Goal: Information Seeking & Learning: Learn about a topic

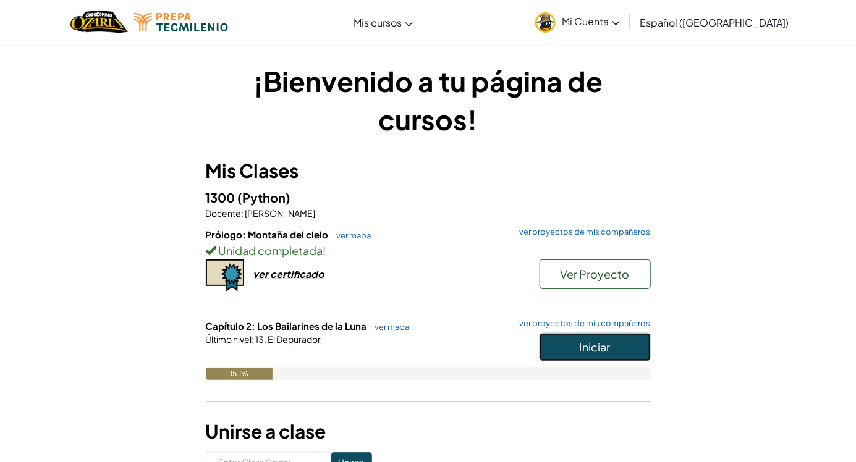
click at [570, 357] on button "Iniciar" at bounding box center [595, 347] width 111 height 28
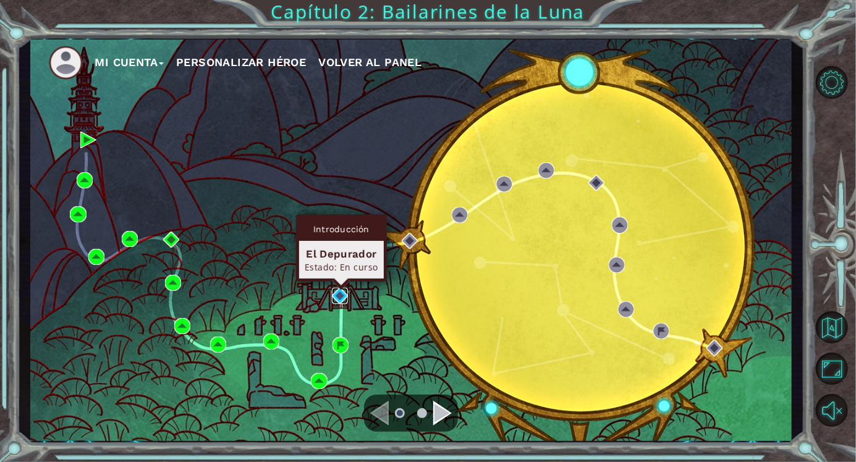
click at [344, 294] on img at bounding box center [340, 296] width 16 height 16
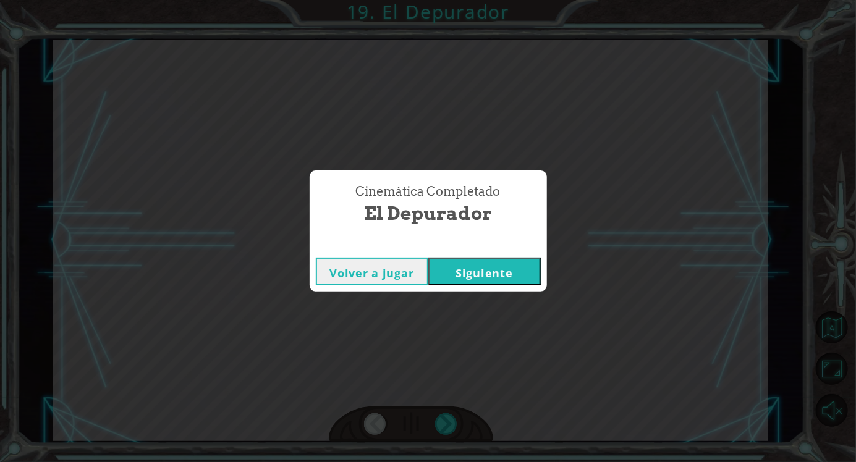
click at [480, 271] on button "Siguiente" at bounding box center [484, 272] width 112 height 28
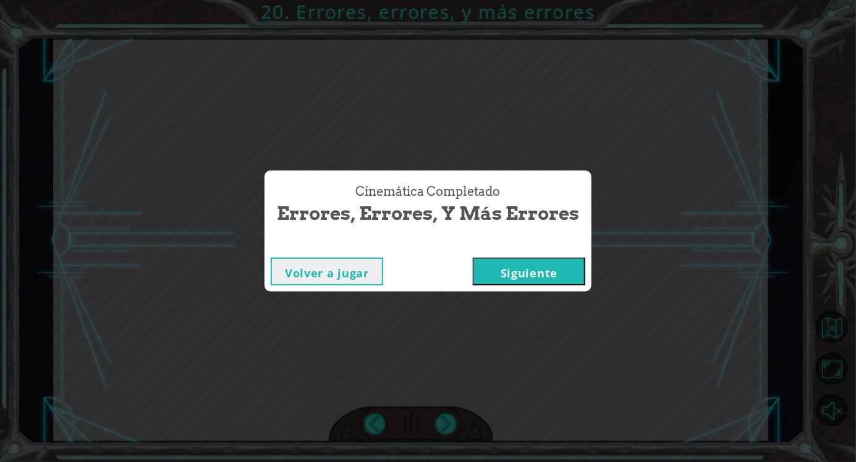
click at [519, 272] on button "Siguiente" at bounding box center [529, 272] width 112 height 28
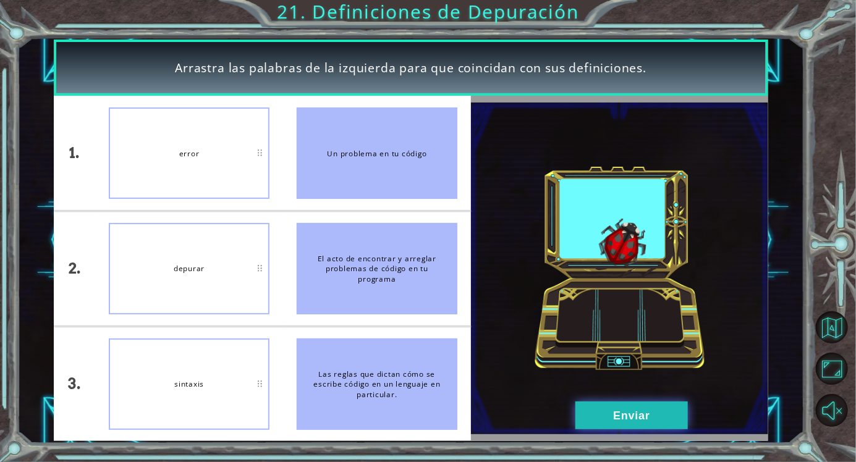
click at [638, 424] on button "Enviar" at bounding box center [631, 416] width 112 height 28
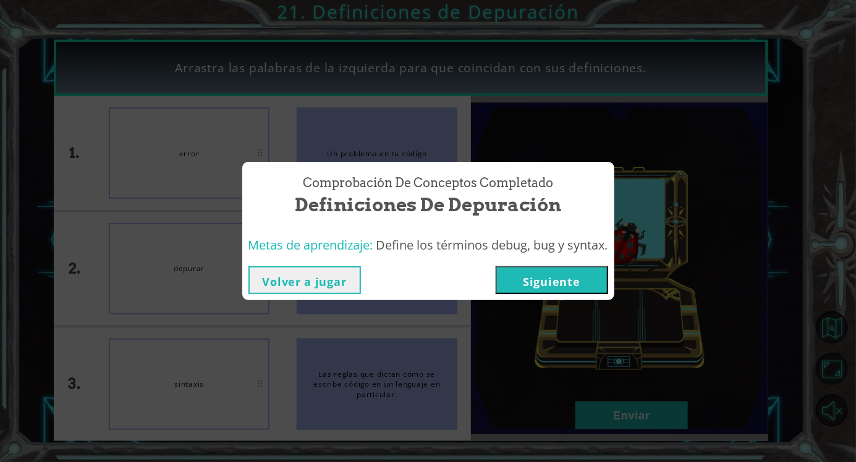
click at [568, 279] on button "Siguiente" at bounding box center [552, 280] width 112 height 28
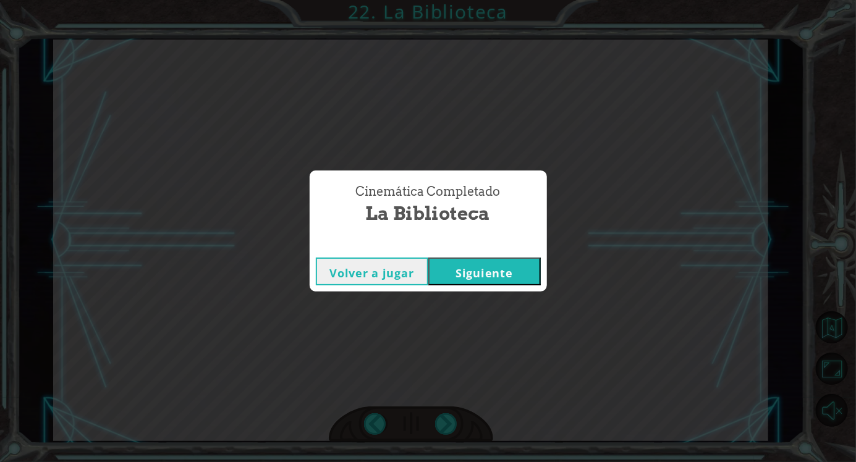
click at [359, 281] on button "Volver a jugar" at bounding box center [372, 272] width 112 height 28
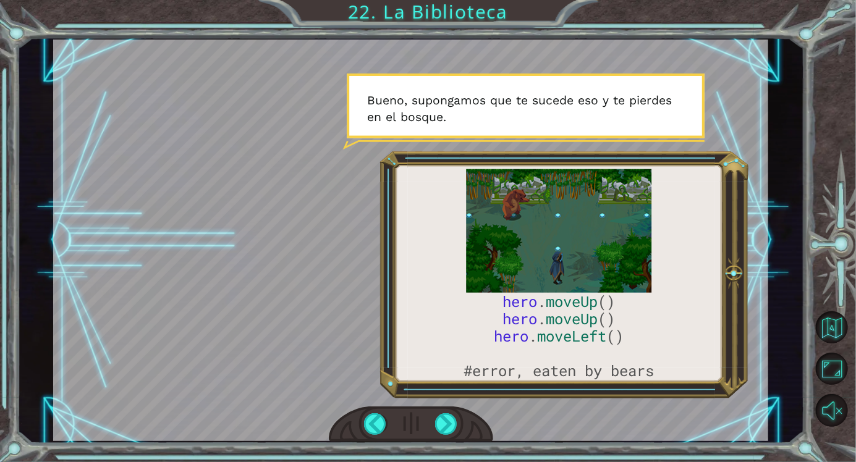
click at [366, 285] on div at bounding box center [410, 241] width 715 height 402
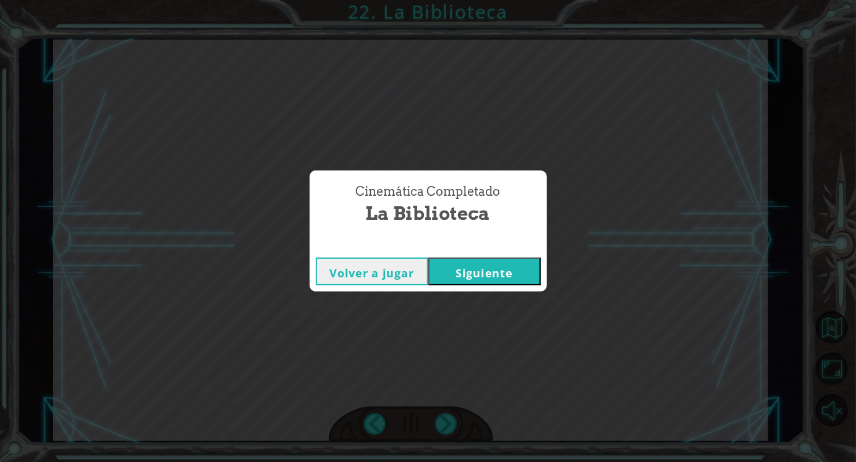
click at [501, 265] on button "Siguiente" at bounding box center [484, 272] width 112 height 28
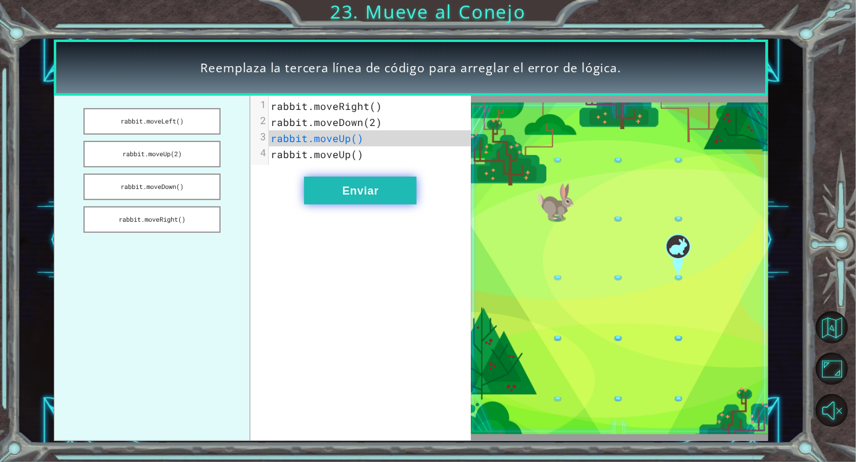
click at [355, 188] on button "Enviar" at bounding box center [360, 191] width 112 height 28
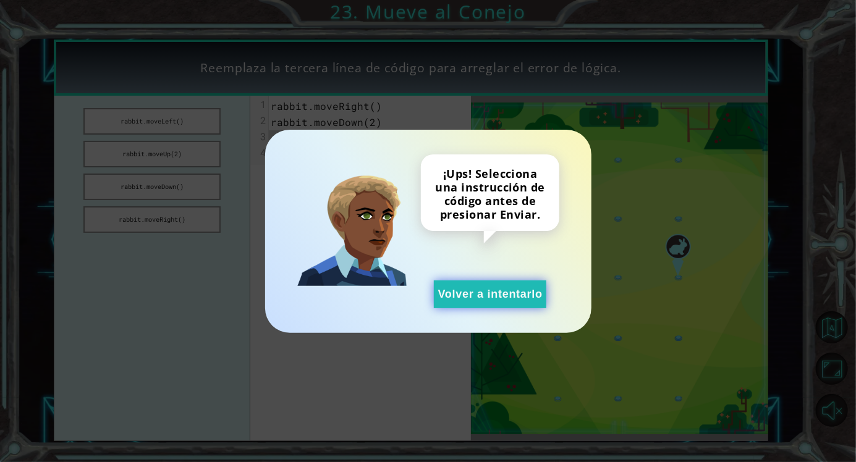
click at [472, 288] on button "Volver a intentarlo" at bounding box center [490, 295] width 112 height 28
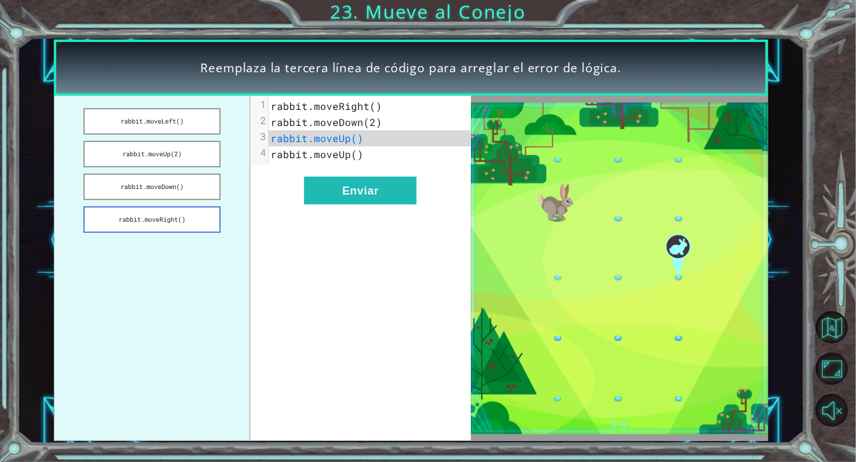
click at [163, 226] on button "rabbit.moveRight()" at bounding box center [151, 219] width 137 height 27
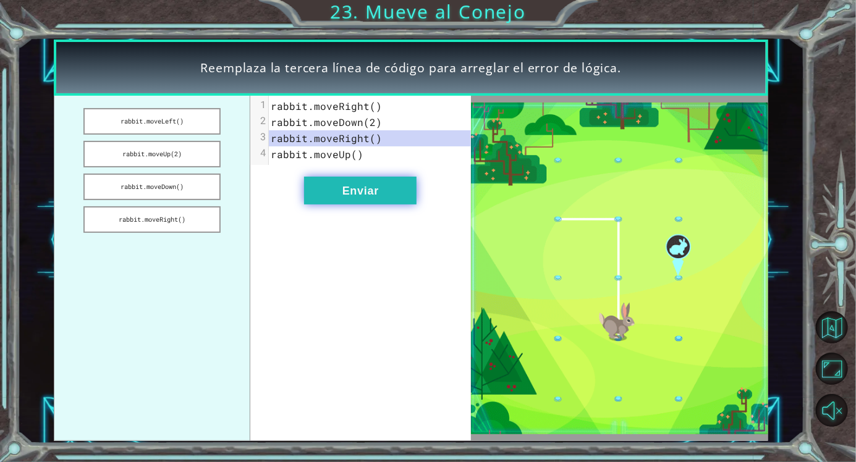
click at [331, 202] on button "Enviar" at bounding box center [360, 191] width 112 height 28
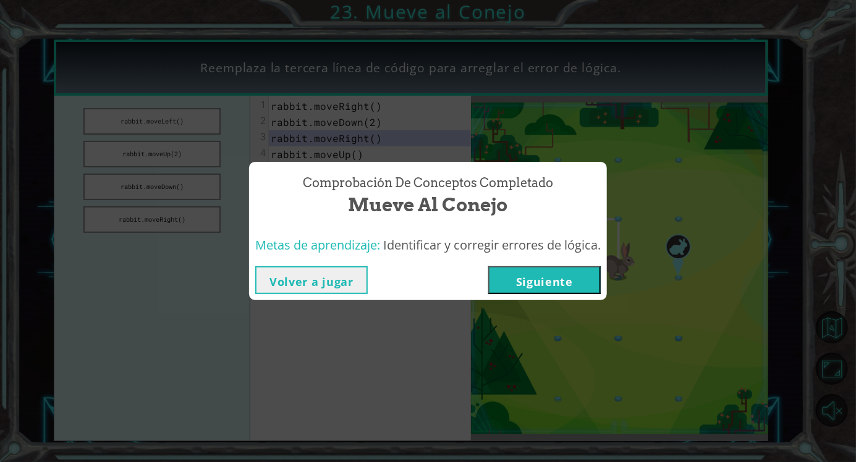
click at [527, 276] on button "Siguiente" at bounding box center [544, 280] width 112 height 28
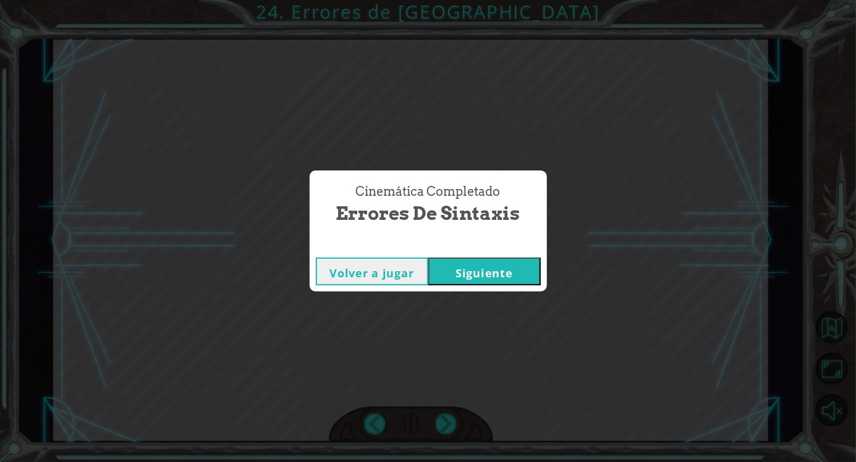
drag, startPoint x: 527, startPoint y: 276, endPoint x: 517, endPoint y: 275, distance: 9.4
click at [524, 276] on button "Siguiente" at bounding box center [484, 272] width 112 height 28
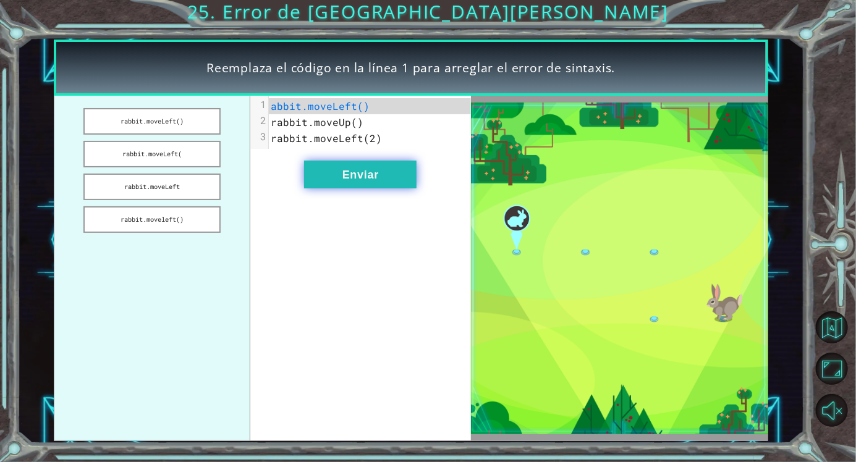
click at [328, 181] on button "Enviar" at bounding box center [360, 175] width 112 height 28
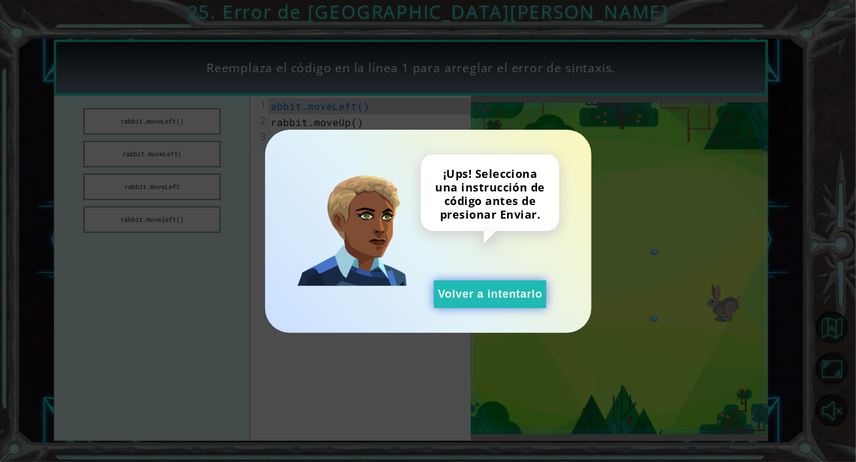
click at [464, 283] on button "Volver a intentarlo" at bounding box center [490, 295] width 112 height 28
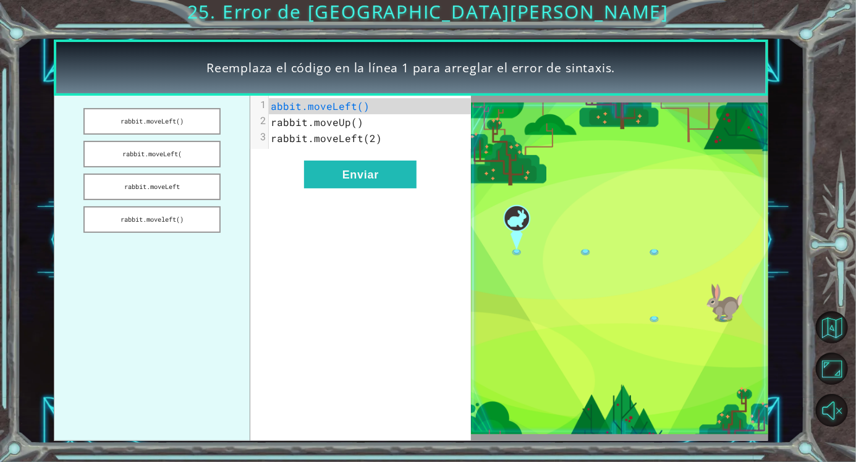
click at [318, 119] on span "rabbit.moveUp()" at bounding box center [317, 122] width 93 height 13
click at [189, 159] on button "rabbit.moveLeft(" at bounding box center [151, 154] width 137 height 27
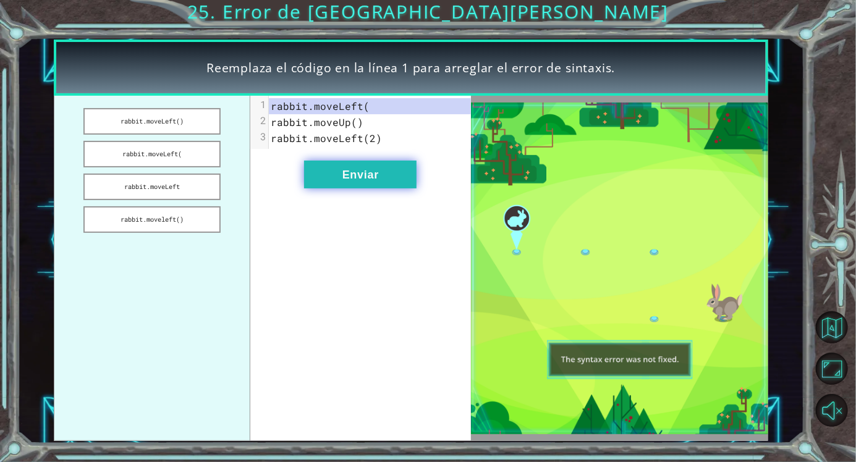
click at [392, 168] on button "Enviar" at bounding box center [360, 175] width 112 height 28
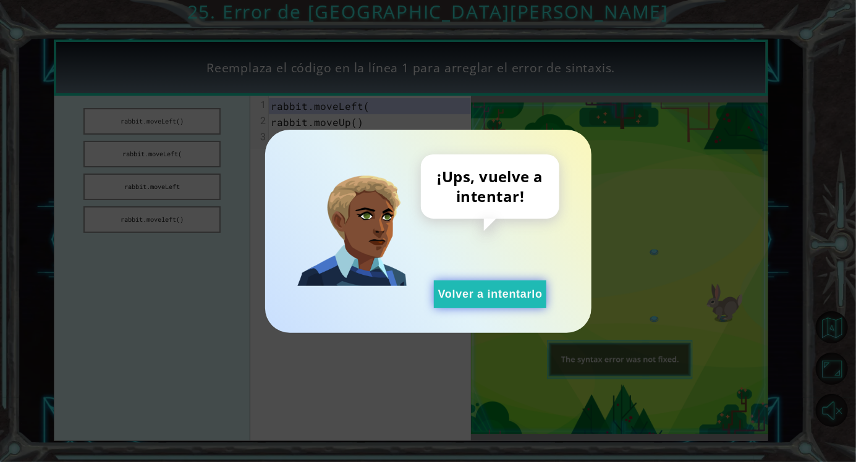
click at [449, 287] on button "Volver a intentarlo" at bounding box center [490, 295] width 112 height 28
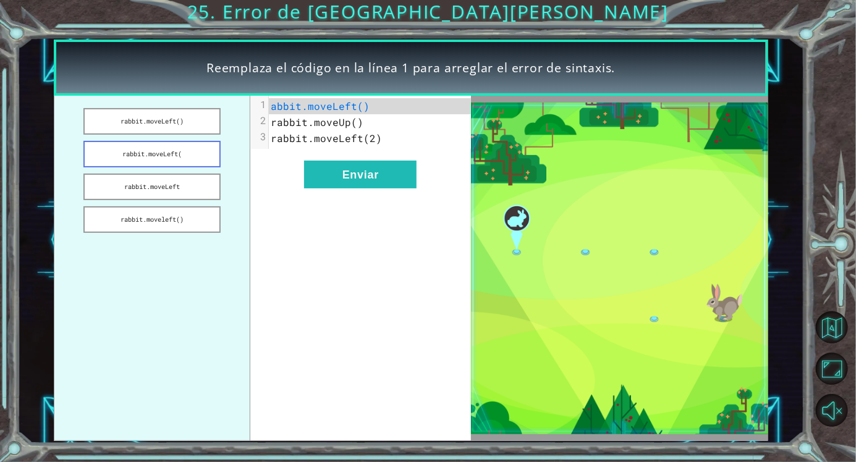
click at [194, 155] on button "rabbit.moveLeft(" at bounding box center [151, 154] width 137 height 27
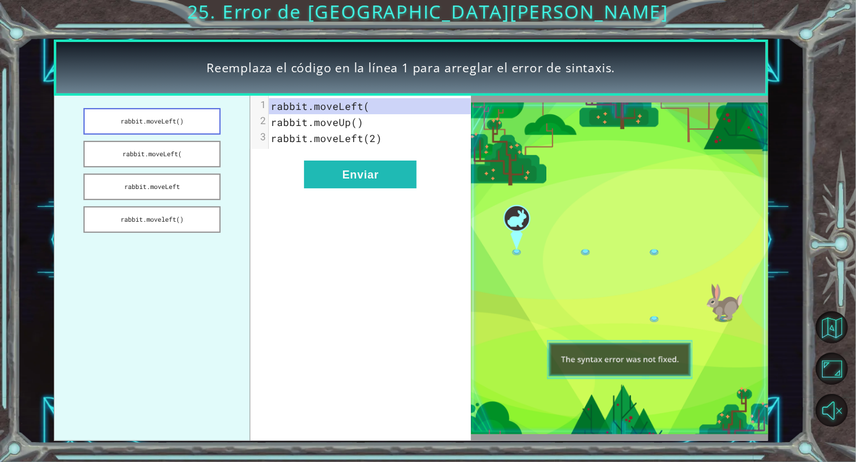
click at [198, 110] on button "rabbit.moveLeft()" at bounding box center [151, 121] width 137 height 27
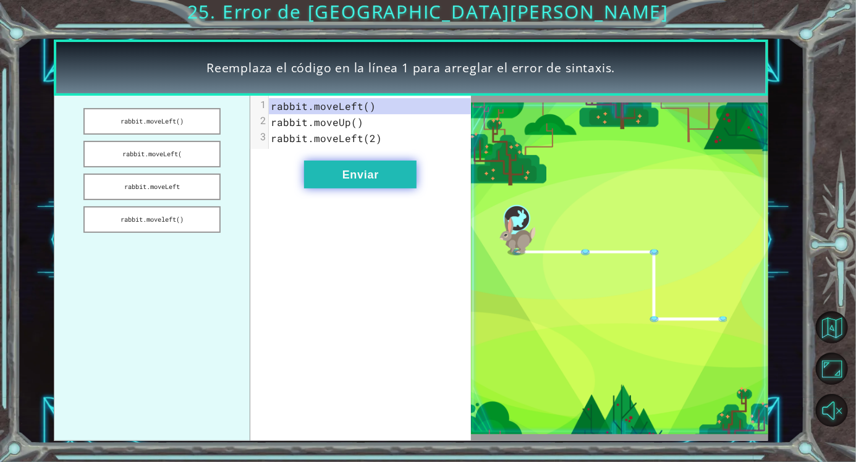
click at [377, 179] on button "Enviar" at bounding box center [360, 175] width 112 height 28
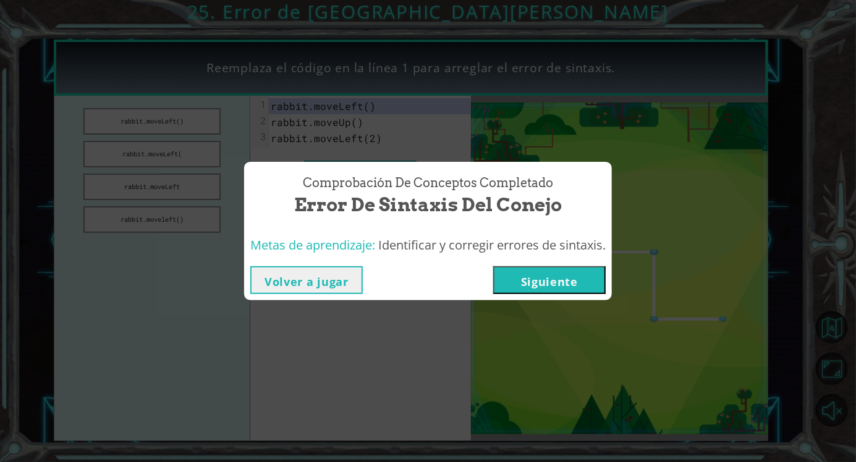
click at [539, 281] on button "Siguiente" at bounding box center [549, 280] width 112 height 28
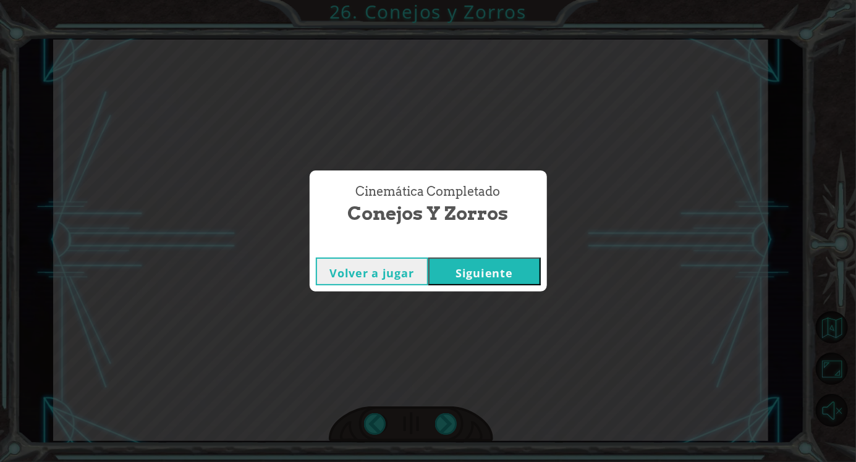
click at [515, 273] on button "Siguiente" at bounding box center [484, 272] width 112 height 28
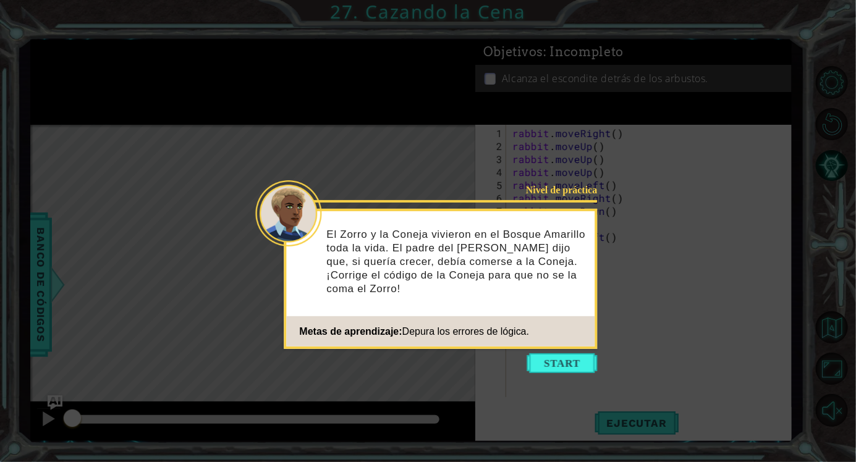
click at [553, 374] on icon at bounding box center [428, 231] width 856 height 462
click at [551, 374] on icon at bounding box center [428, 231] width 856 height 462
click at [549, 368] on button "Start" at bounding box center [562, 364] width 70 height 20
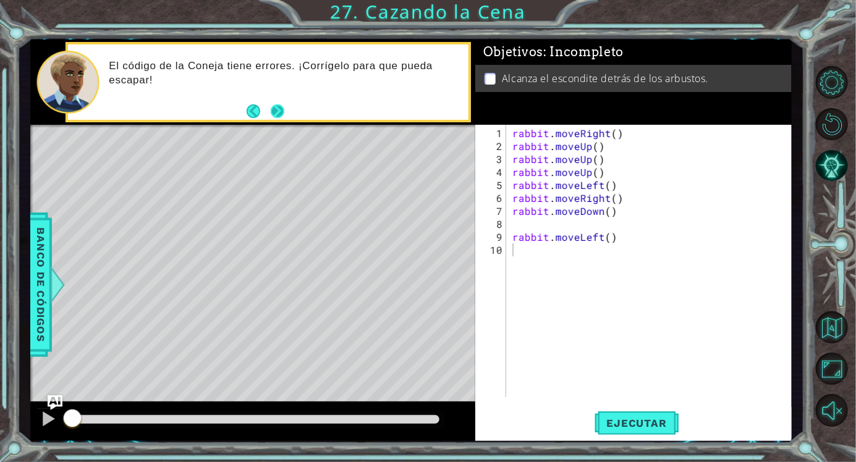
click at [281, 109] on button "Next" at bounding box center [278, 111] width 14 height 14
click at [616, 431] on button "Ejecutar" at bounding box center [637, 423] width 85 height 32
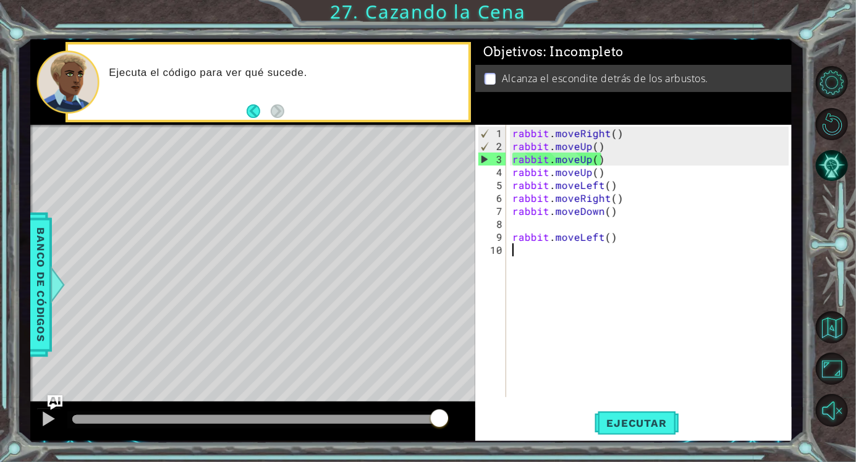
click at [603, 150] on div "rabbit . moveRight ( ) rabbit . moveUp ( ) rabbit . moveUp ( ) rabbit . moveUp …" at bounding box center [652, 276] width 285 height 299
click at [615, 130] on div "rabbit . moveRight ( ) rabbit . moveUp ( ) rabbit . moveUp ( ) rabbit . moveUp …" at bounding box center [652, 276] width 285 height 299
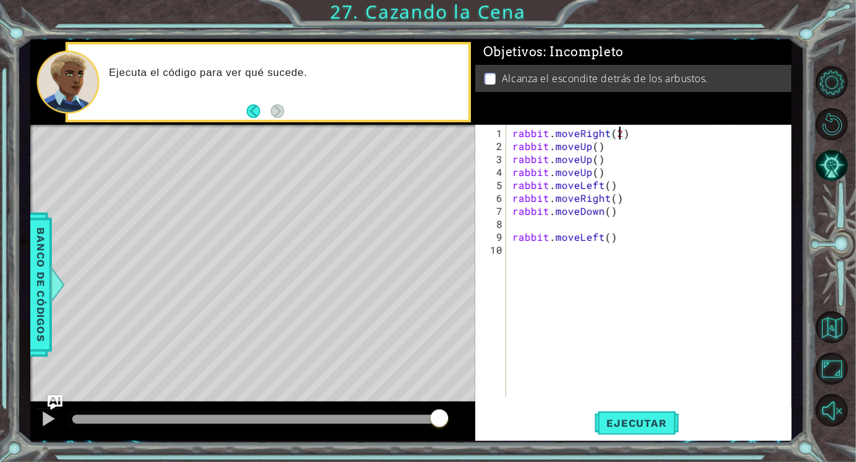
scroll to position [0, 6]
click at [595, 163] on div "rabbit . moveRight ( 2 ) rabbit . moveUp ( ) rabbit . moveUp ( ) rabbit . moveU…" at bounding box center [652, 276] width 285 height 299
click at [636, 415] on button "Ejecutar" at bounding box center [637, 423] width 85 height 32
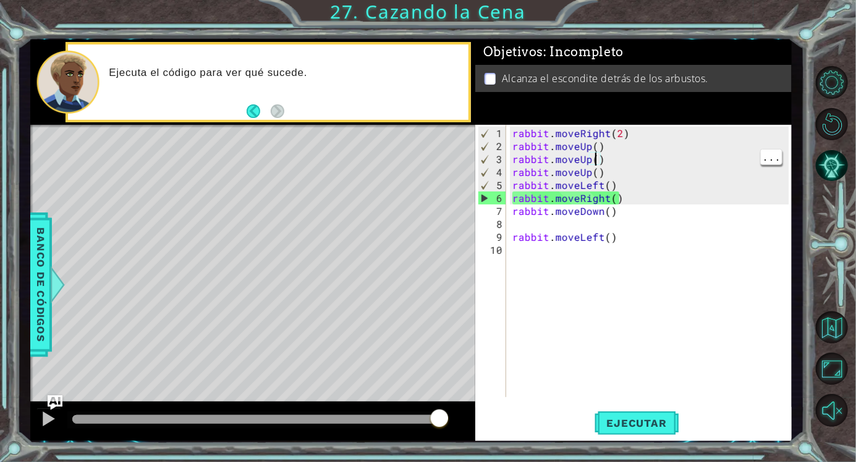
click at [610, 189] on div "rabbit . moveRight ( 2 ) rabbit . moveUp ( ) rabbit . moveUp ( ) rabbit . moveU…" at bounding box center [652, 276] width 285 height 299
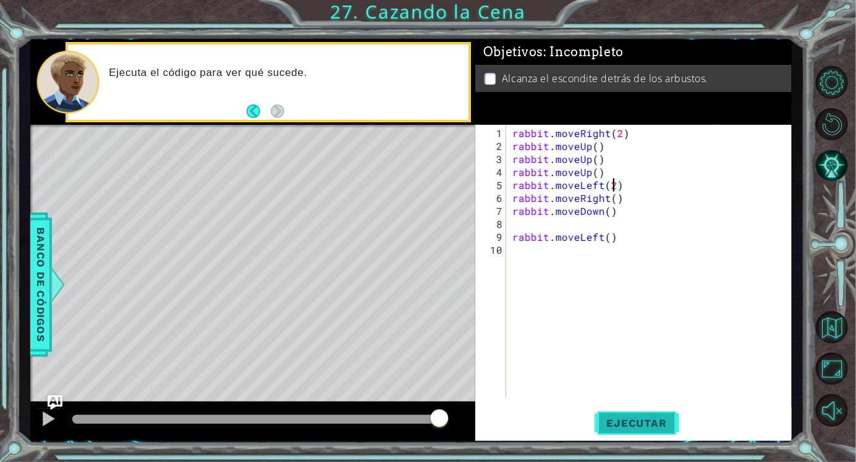
click at [621, 419] on span "Ejecutar" at bounding box center [637, 423] width 85 height 12
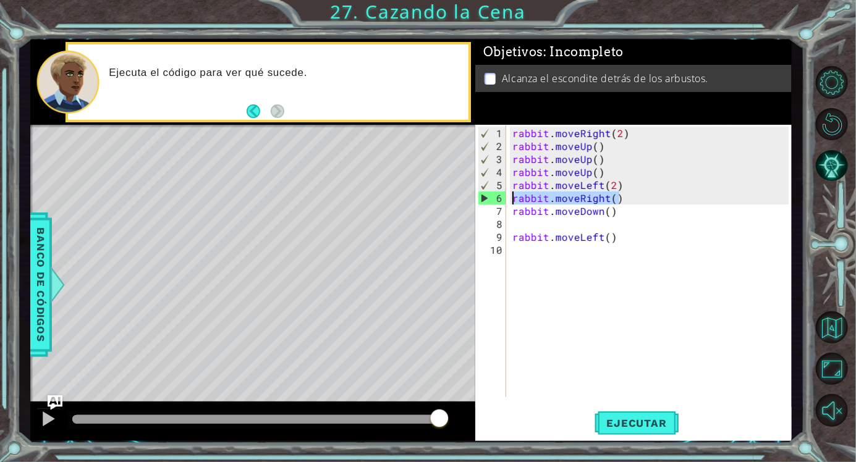
drag, startPoint x: 622, startPoint y: 196, endPoint x: 514, endPoint y: 197, distance: 108.2
click at [514, 198] on div "rabbit . moveRight ( 2 ) rabbit . moveUp ( ) rabbit . moveUp ( ) rabbit . moveU…" at bounding box center [652, 276] width 285 height 299
type textarea "rabbit.moveRight()"
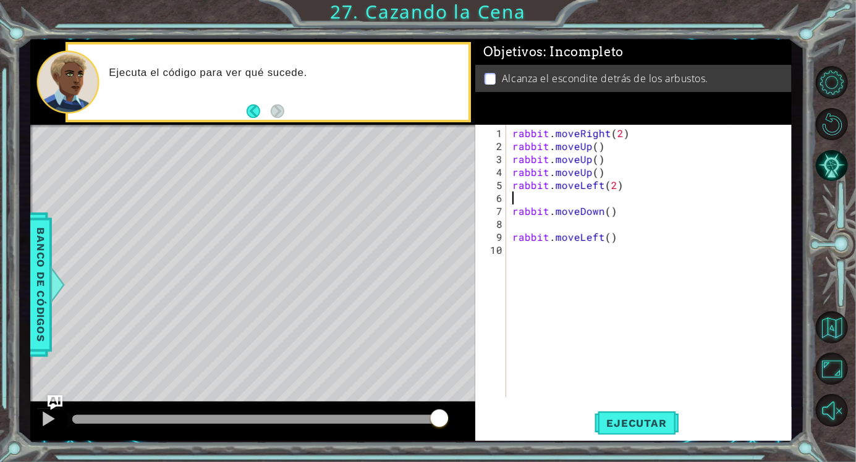
type textarea "rabbit.moveLeft(2)"
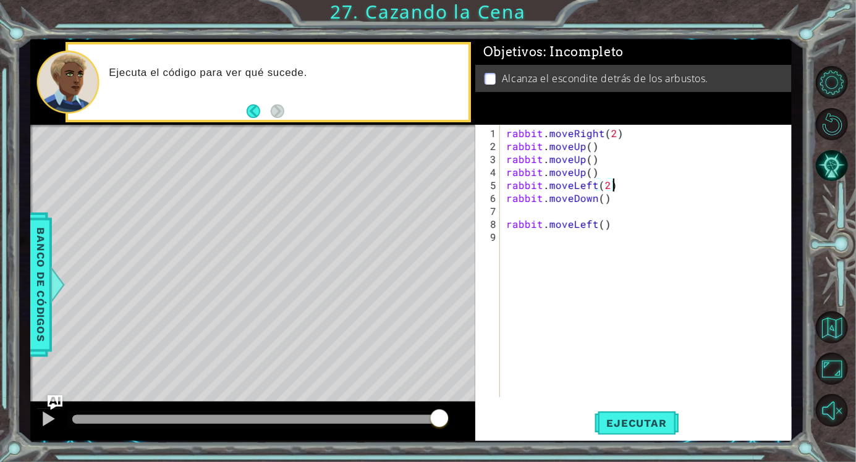
click at [590, 207] on div "rabbit . moveRight ( 2 ) rabbit . moveUp ( ) rabbit . moveUp ( ) rabbit . moveU…" at bounding box center [649, 276] width 291 height 299
paste textarea "rabbit.moveRight()"
click at [637, 426] on span "Ejecutar" at bounding box center [637, 423] width 85 height 12
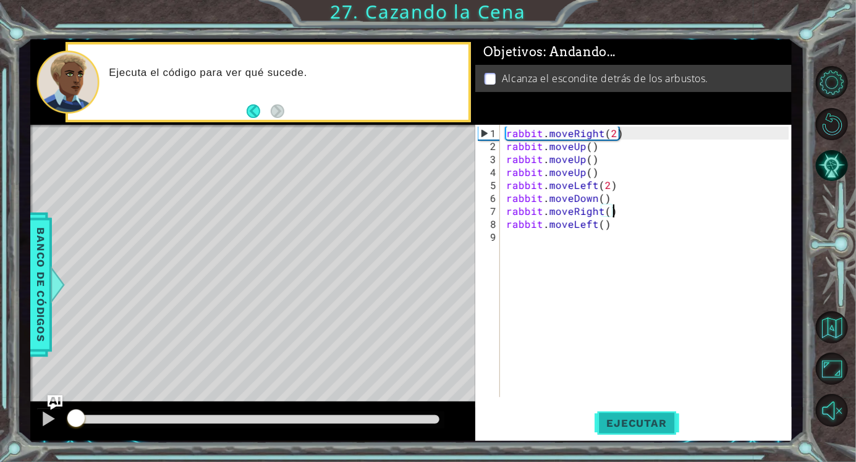
scroll to position [0, 6]
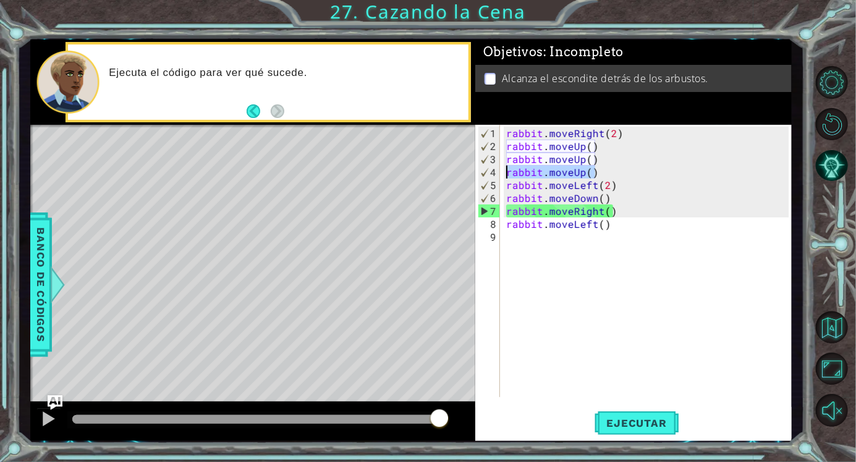
drag, startPoint x: 598, startPoint y: 172, endPoint x: 509, endPoint y: 169, distance: 89.0
click at [509, 169] on div "rabbit . moveRight ( 2 ) rabbit . moveUp ( ) rabbit . moveUp ( ) rabbit . moveU…" at bounding box center [649, 276] width 291 height 299
type textarea "rabbit.moveUp()"
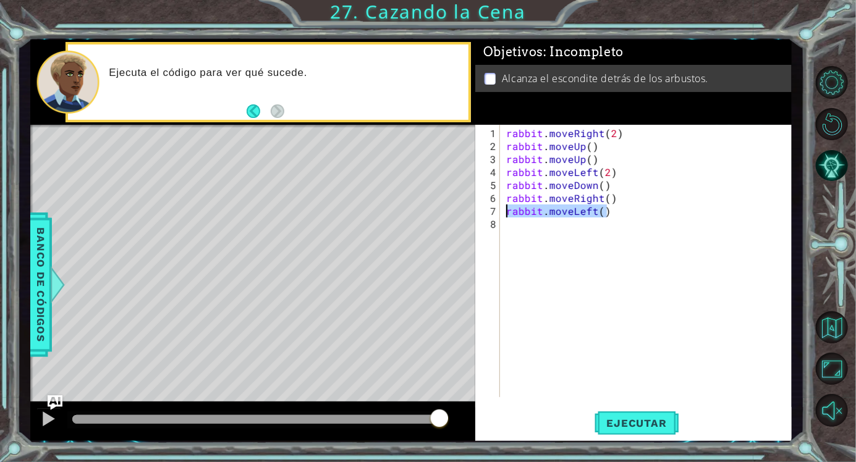
drag, startPoint x: 611, startPoint y: 214, endPoint x: 498, endPoint y: 207, distance: 113.3
click at [498, 207] on div "rabbit.moveUp() 1 2 3 4 5 6 7 8 rabbit . moveRight ( 2 ) rabbit . moveUp ( ) ra…" at bounding box center [631, 261] width 313 height 273
type textarea "rabbit.moveLeft()"
click at [617, 428] on span "Ejecutar" at bounding box center [637, 423] width 85 height 12
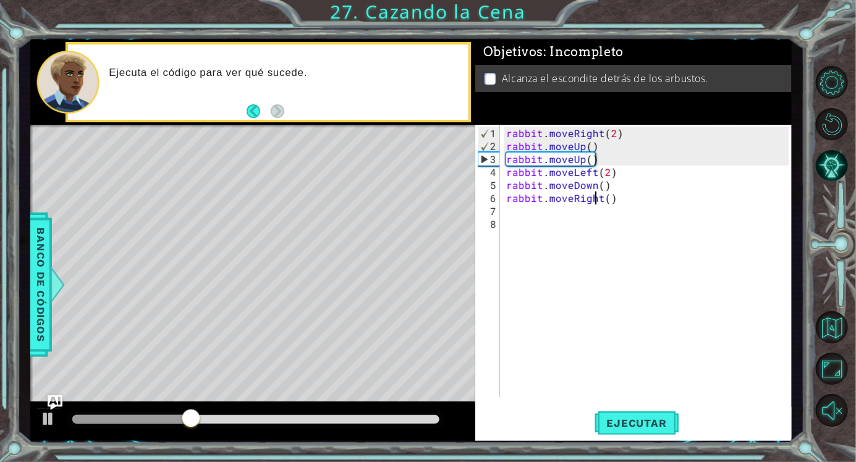
click at [598, 197] on div "rabbit . moveRight ( 2 ) rabbit . moveUp ( ) rabbit . moveUp ( ) rabbit . moveL…" at bounding box center [649, 276] width 291 height 299
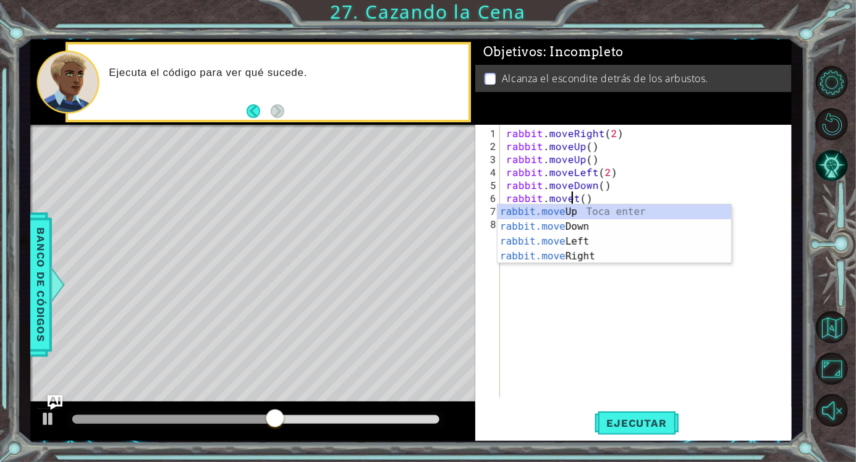
scroll to position [0, 4]
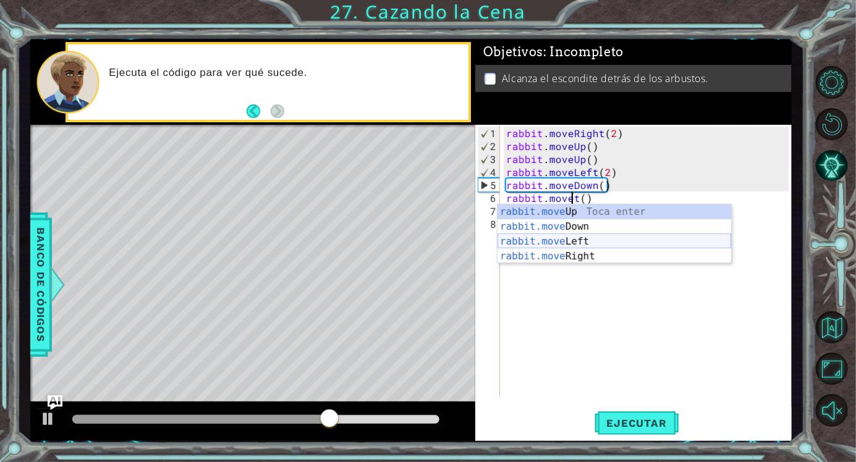
click at [578, 239] on div "rabbit.move Up Toca enter rabbit.move Down Toca enter rabbit.move Left Toca ent…" at bounding box center [615, 249] width 234 height 89
type textarea "rabbit.moveLeft(1)"
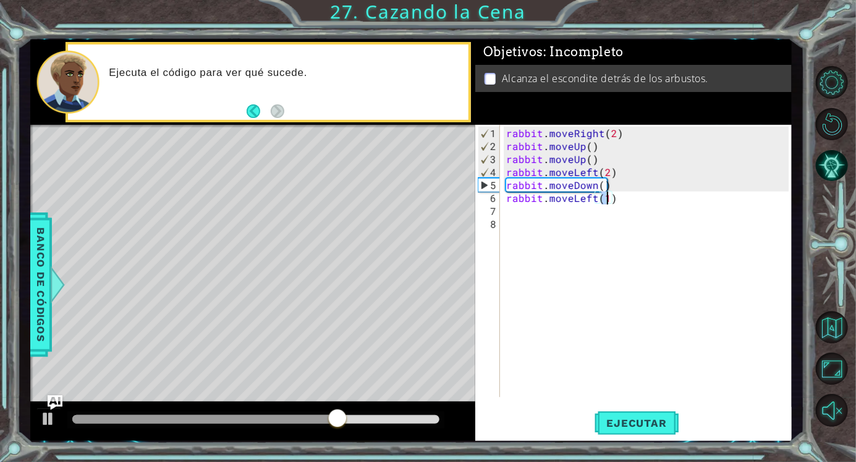
scroll to position [0, 6]
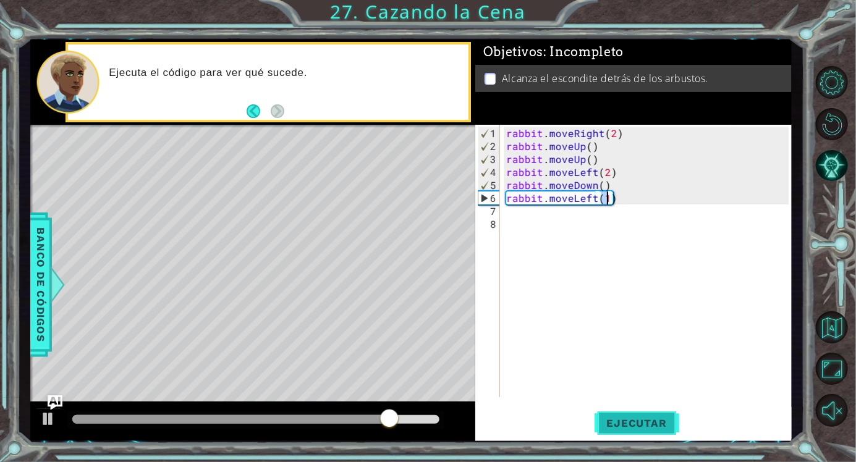
click at [637, 425] on span "Ejecutar" at bounding box center [637, 423] width 85 height 12
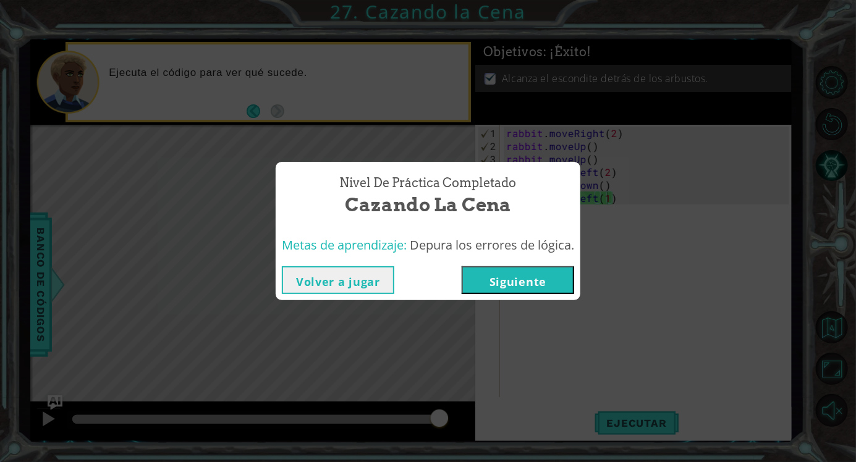
click at [524, 281] on button "Siguiente" at bounding box center [518, 280] width 112 height 28
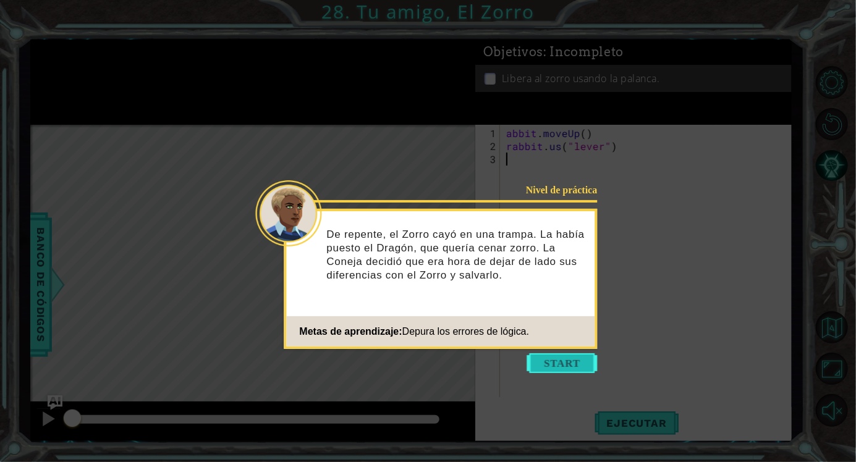
click at [546, 357] on button "Start" at bounding box center [562, 364] width 70 height 20
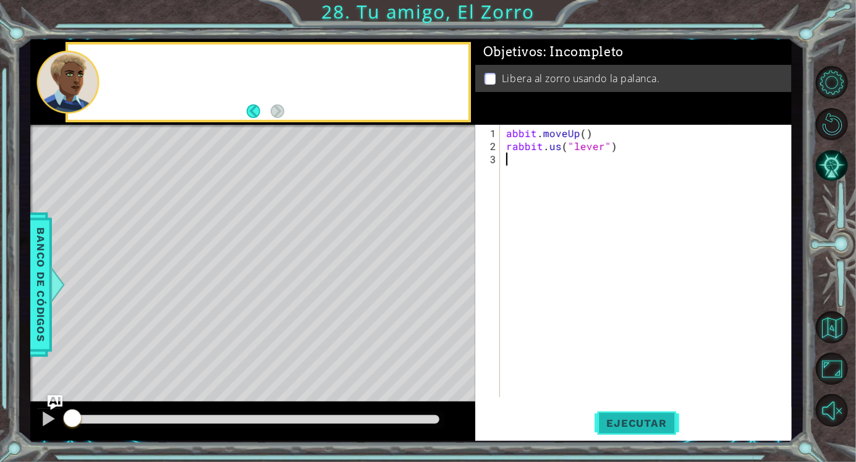
click at [598, 420] on span "Ejecutar" at bounding box center [637, 423] width 85 height 12
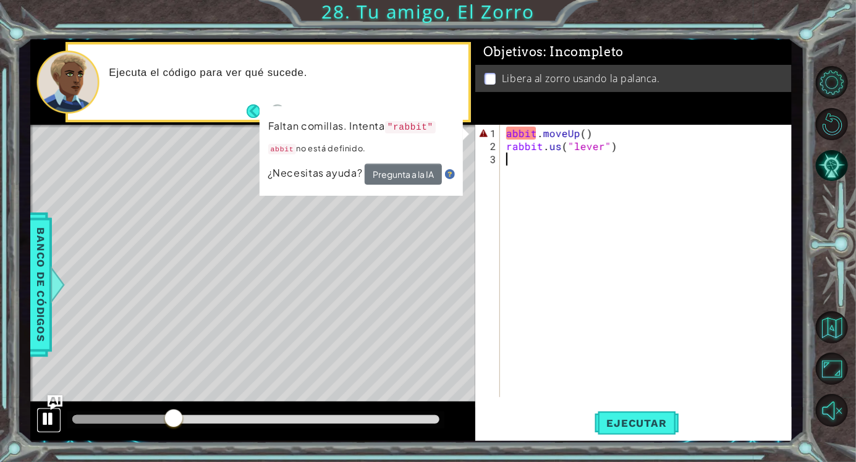
click at [51, 421] on div at bounding box center [49, 419] width 16 height 16
click at [506, 135] on div "abbit . moveUp ( ) rabbit . us ( "lever" )" at bounding box center [649, 276] width 291 height 299
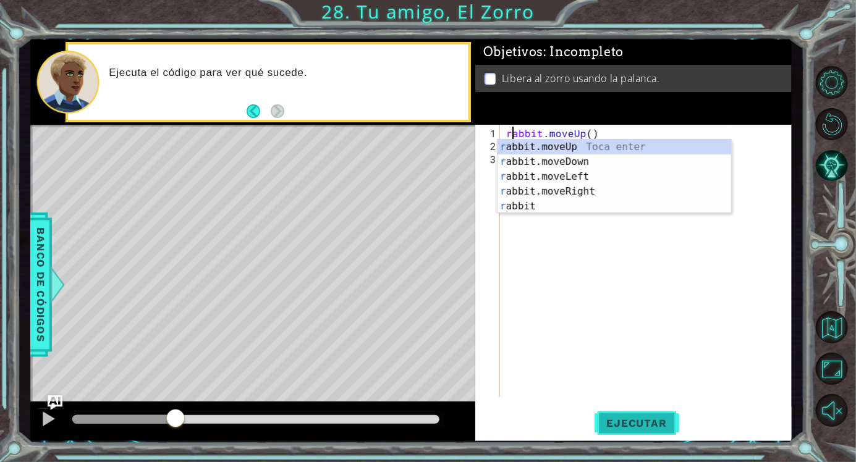
click at [657, 421] on span "Ejecutar" at bounding box center [637, 423] width 85 height 12
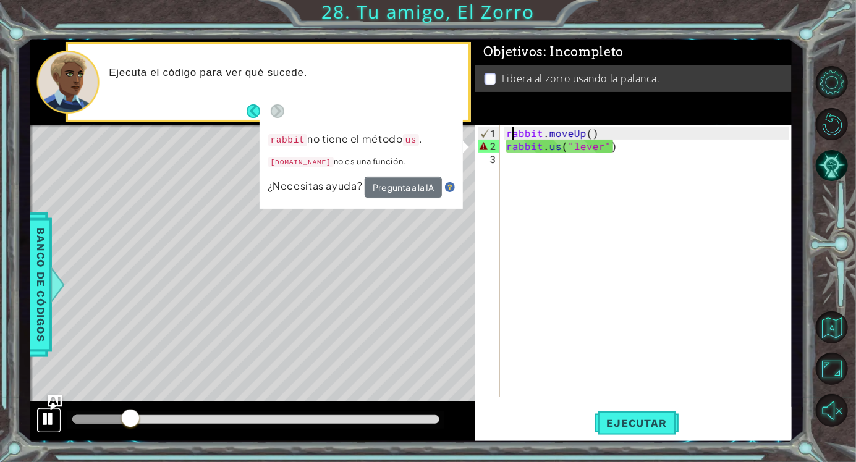
click at [46, 420] on div at bounding box center [49, 419] width 16 height 16
click at [550, 150] on div "rabbit . moveUp ( ) rabbit . us ( "lever" )" at bounding box center [649, 276] width 291 height 299
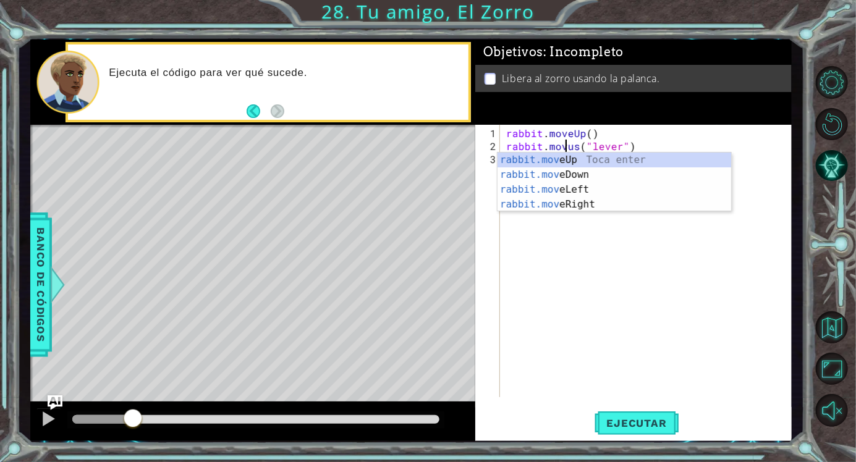
scroll to position [0, 4]
click at [660, 426] on span "Ejecutar" at bounding box center [637, 423] width 85 height 12
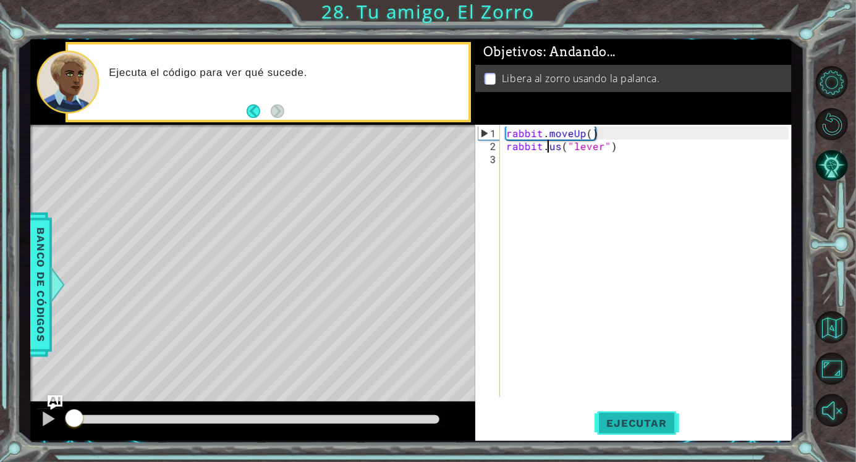
scroll to position [0, 2]
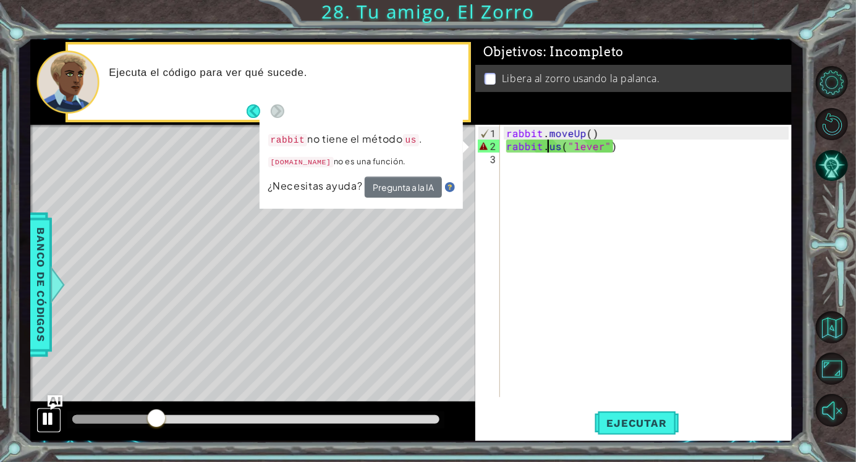
click at [51, 412] on div at bounding box center [49, 419] width 16 height 16
click at [559, 150] on div "rabbit . moveUp ( ) rabbit . us ( "lever" )" at bounding box center [649, 276] width 291 height 299
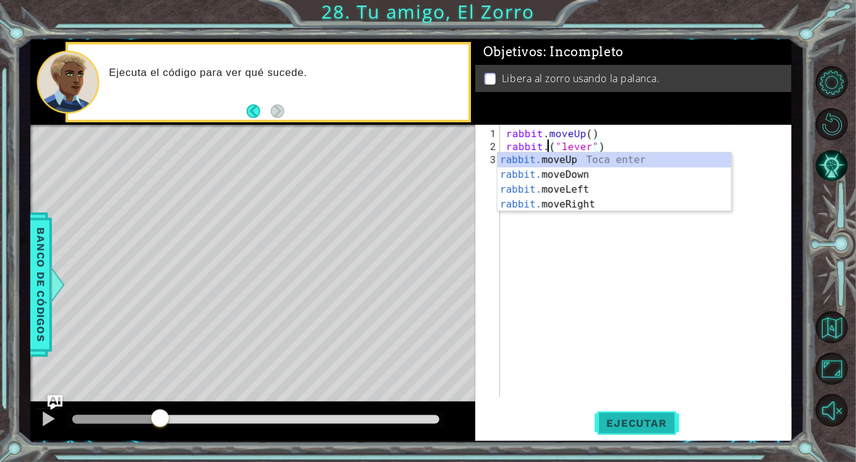
click at [658, 413] on button "Ejecutar" at bounding box center [637, 423] width 85 height 32
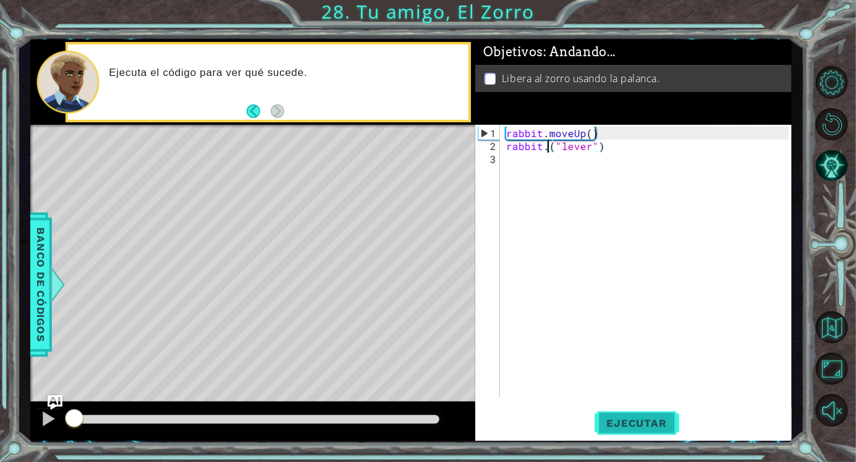
scroll to position [0, 2]
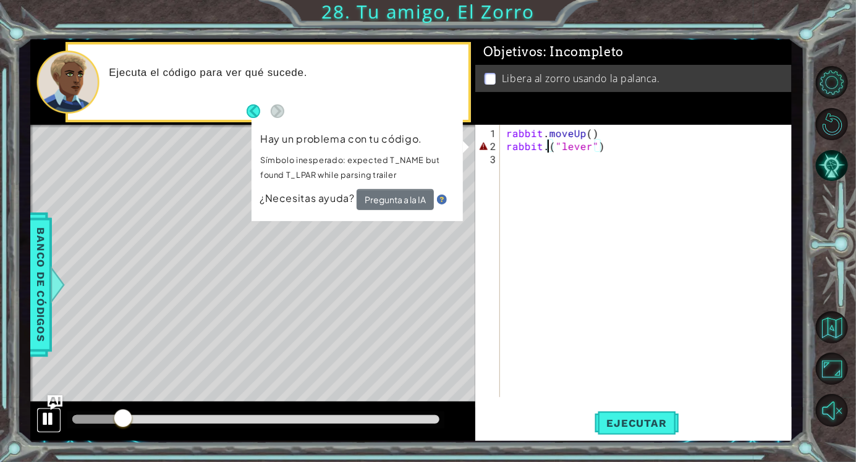
click at [44, 418] on div at bounding box center [49, 419] width 16 height 16
click at [607, 146] on div "rabbit . moveUp ( ) rabbit . ( "lever" )" at bounding box center [649, 276] width 291 height 299
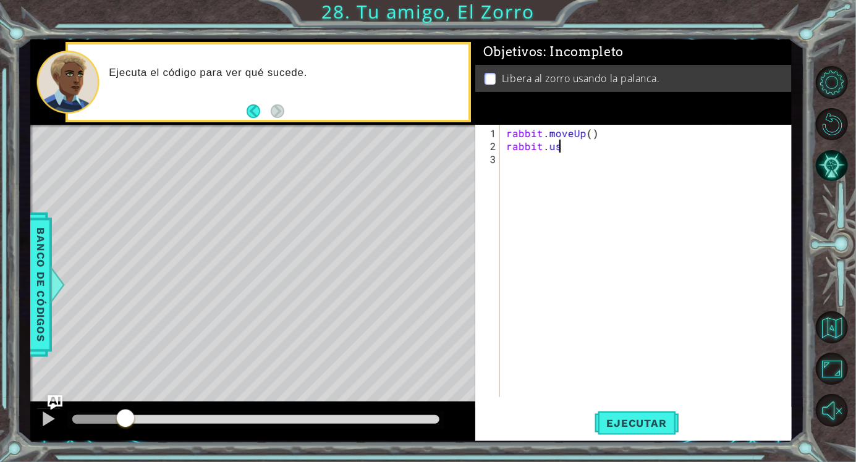
scroll to position [0, 3]
type textarea "rabbit.use"
click at [729, 336] on div "rabbit . moveUp ( ) rabbit . use" at bounding box center [649, 276] width 291 height 299
click at [645, 426] on span "Ejecutar" at bounding box center [637, 423] width 85 height 12
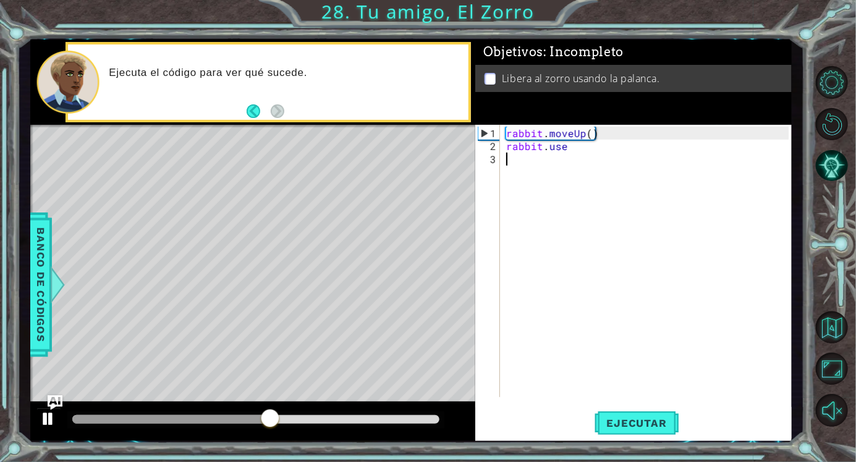
type textarea "rabbit.moveUp()"
click at [574, 155] on div "rabbit . moveUp ( ) rabbit . use" at bounding box center [649, 276] width 291 height 299
click at [566, 151] on div "rabbit . moveUp ( ) rabbit . use" at bounding box center [649, 276] width 291 height 299
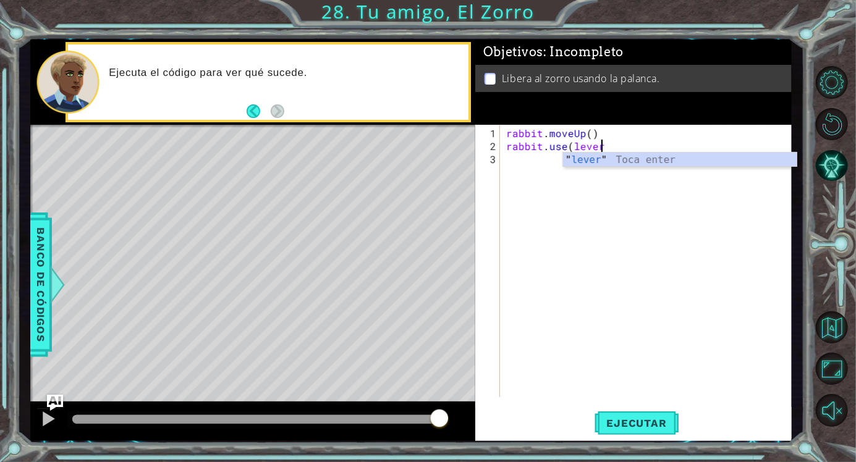
scroll to position [0, 5]
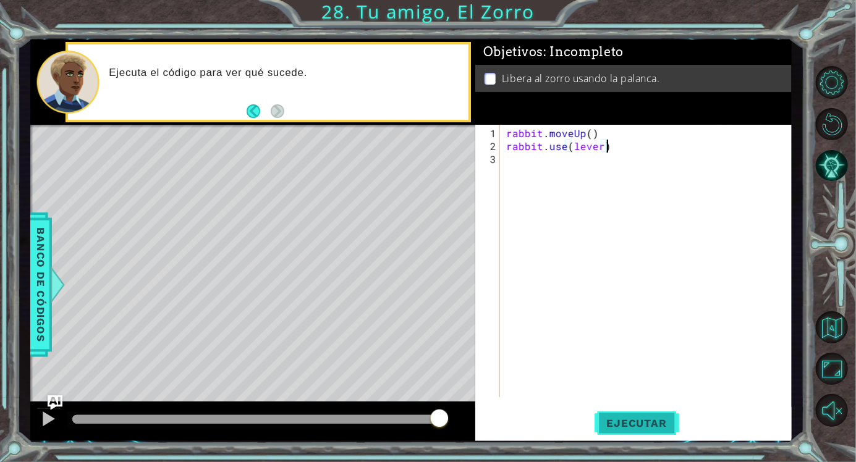
click at [637, 434] on button "Ejecutar" at bounding box center [637, 423] width 85 height 32
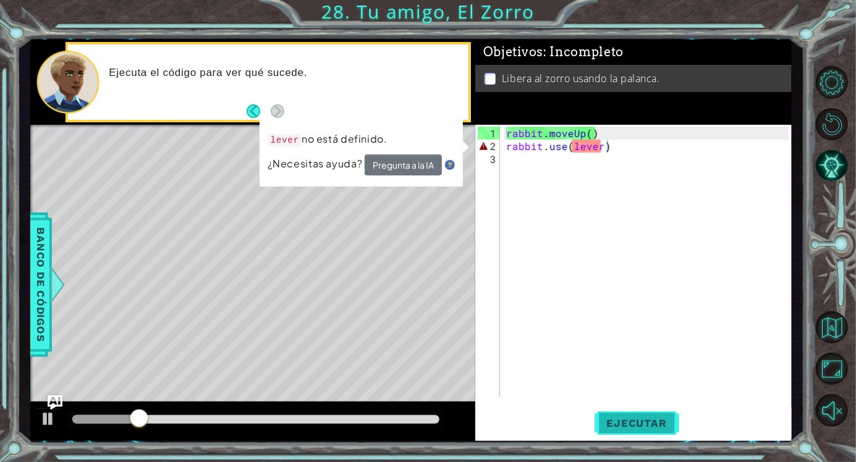
click at [631, 422] on span "Ejecutar" at bounding box center [637, 423] width 85 height 12
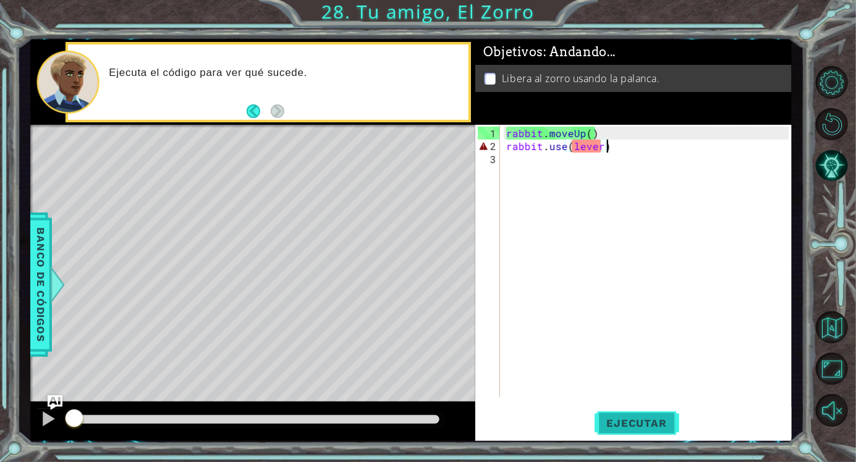
click at [630, 421] on span "Ejecutar" at bounding box center [637, 423] width 85 height 12
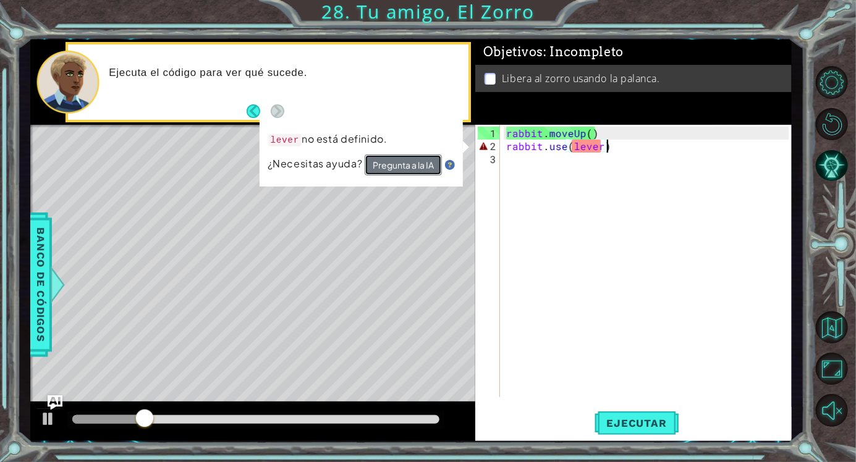
click at [386, 167] on button "Pregunta a la IA" at bounding box center [403, 165] width 77 height 21
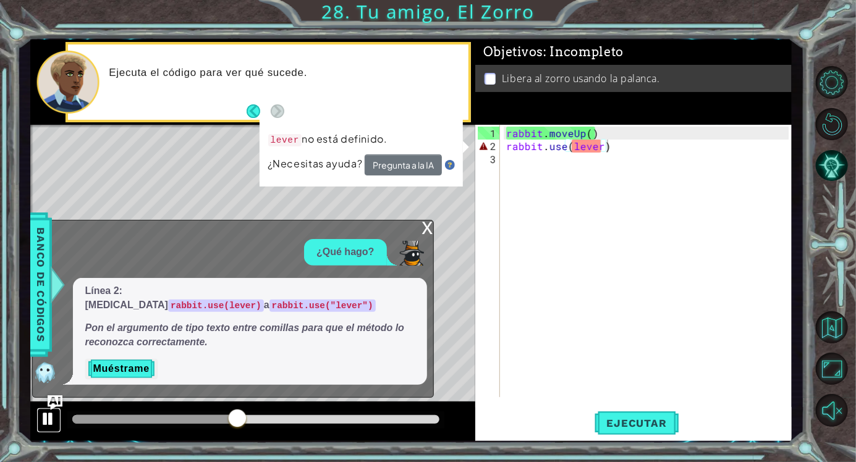
click at [52, 414] on div at bounding box center [49, 419] width 16 height 16
click at [598, 151] on div "rabbit . moveUp ( ) rabbit . use ( lever )" at bounding box center [649, 276] width 291 height 299
click at [598, 150] on div "rabbit . moveUp ( ) rabbit . use ( lever )" at bounding box center [649, 276] width 291 height 299
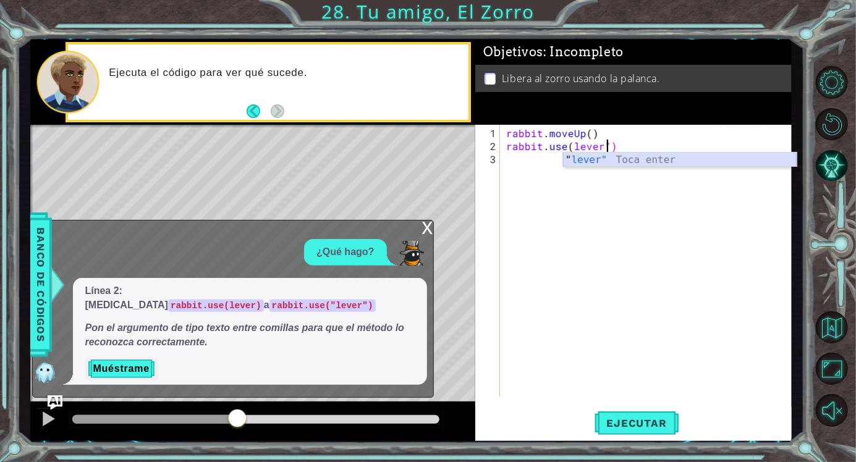
click at [579, 165] on div "" lever" Toca enter" at bounding box center [680, 175] width 234 height 44
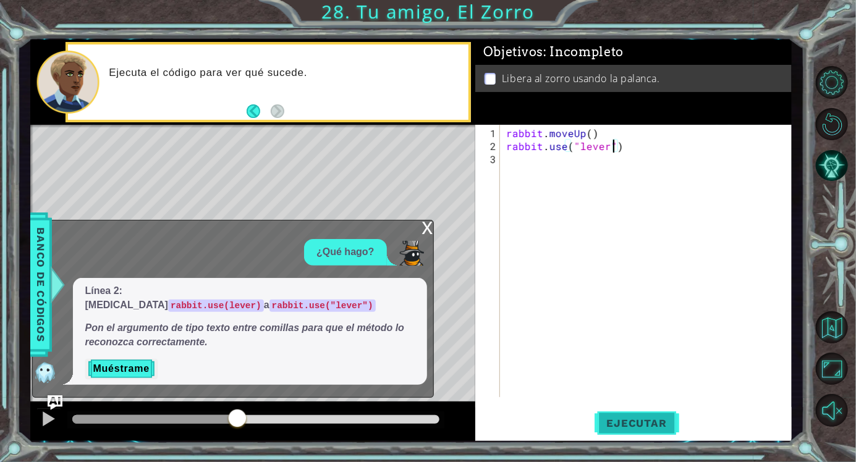
type textarea "rabbit.use("lever")"
click at [648, 415] on button "Ejecutar" at bounding box center [637, 423] width 85 height 32
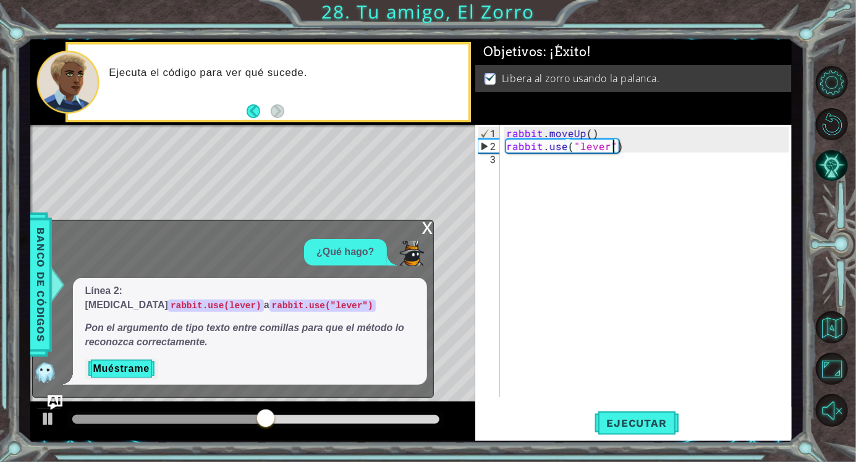
click at [425, 233] on div "x" at bounding box center [427, 227] width 11 height 12
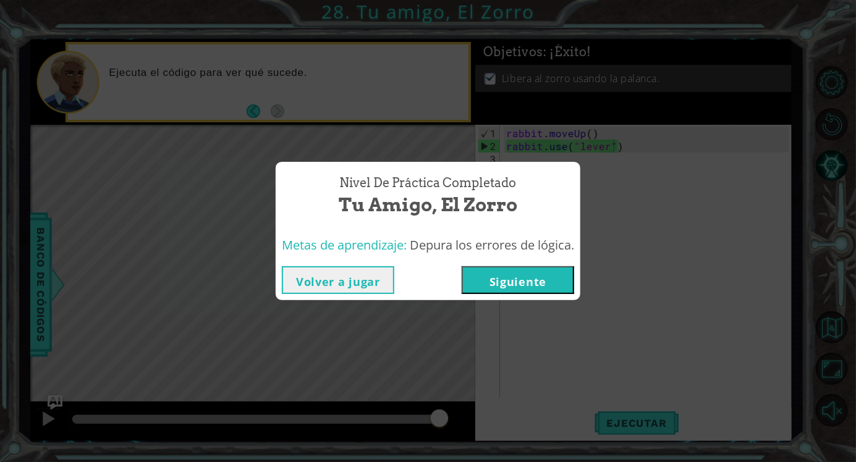
click at [543, 277] on button "Siguiente" at bounding box center [518, 280] width 112 height 28
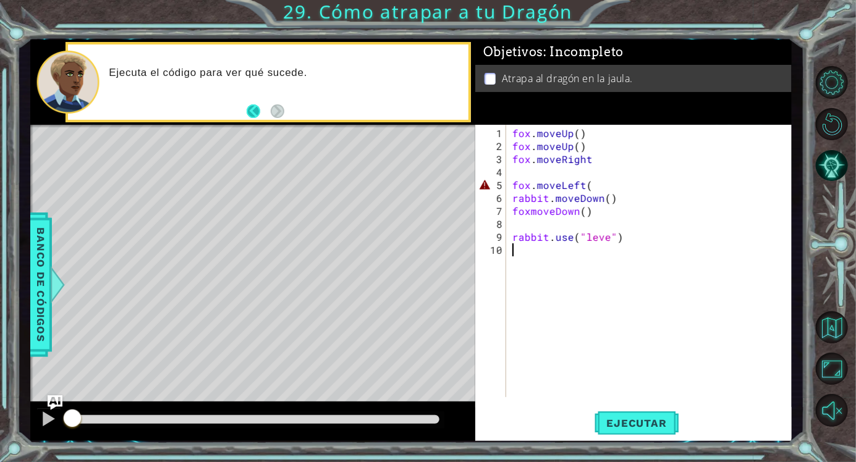
click at [255, 115] on button "Back" at bounding box center [259, 111] width 24 height 14
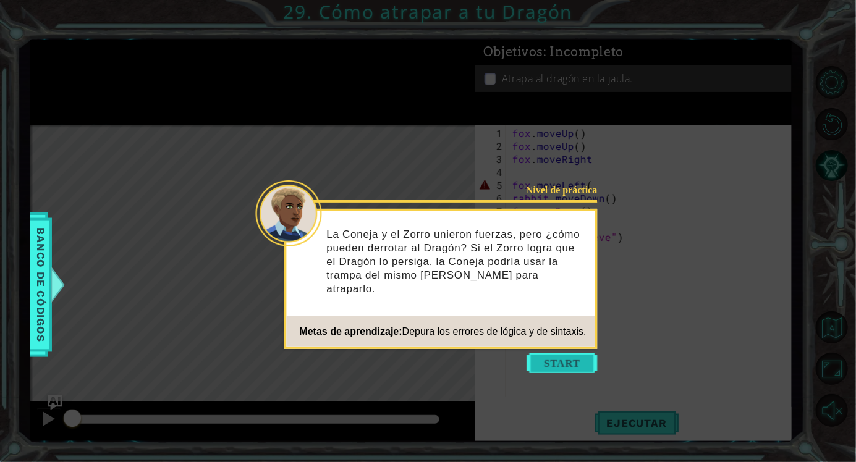
click at [535, 357] on button "Start" at bounding box center [562, 364] width 70 height 20
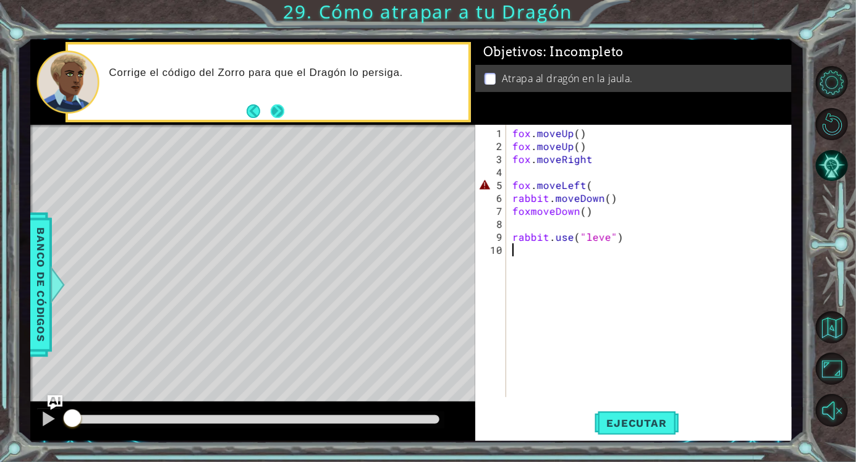
click at [277, 106] on button "Next" at bounding box center [276, 111] width 15 height 15
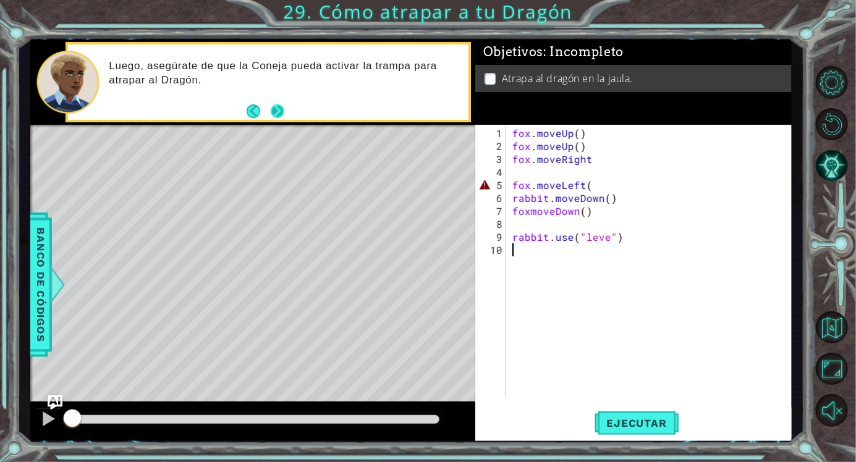
click at [277, 106] on button "Next" at bounding box center [277, 112] width 18 height 18
click at [591, 145] on div "fox . moveUp ( ) fox . moveUp ( ) fox . moveRight fox . moveLeft ( rabbit . mov…" at bounding box center [652, 276] width 285 height 299
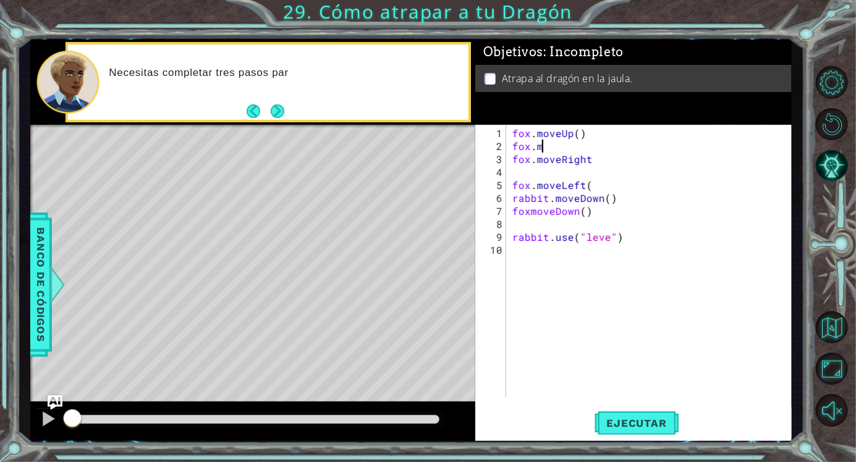
scroll to position [0, 1]
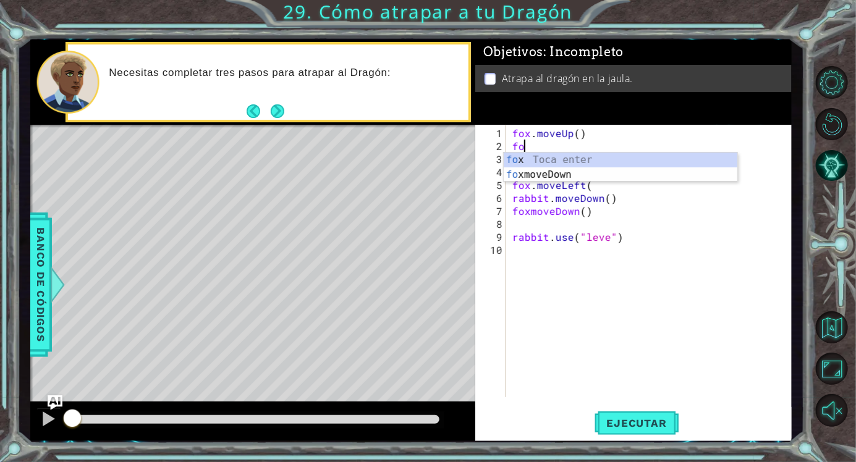
type textarea "f"
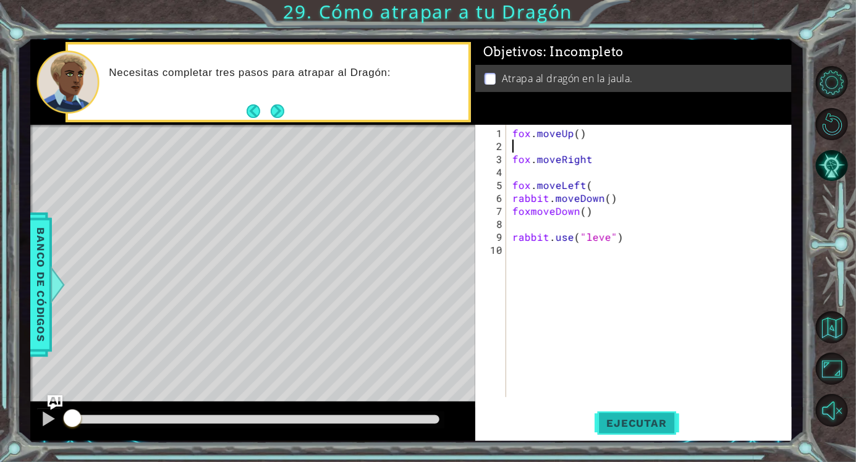
click at [623, 411] on button "Ejecutar" at bounding box center [637, 423] width 85 height 32
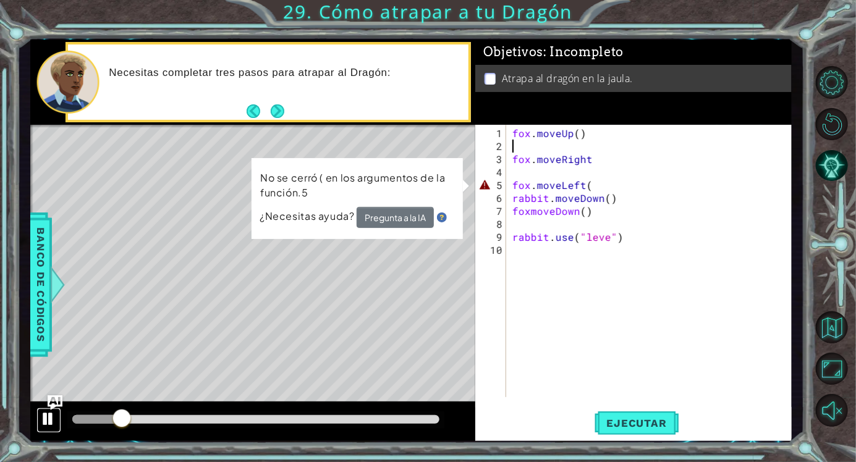
click at [43, 423] on div at bounding box center [49, 419] width 16 height 16
click at [606, 184] on div "fox . moveUp ( ) fox . moveRight fox . moveLeft ( rabbit . moveDown ( ) foxmove…" at bounding box center [652, 276] width 285 height 299
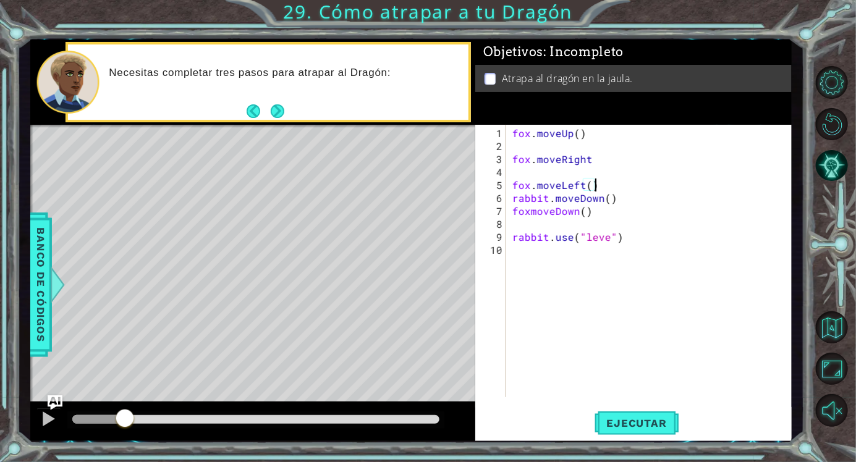
click at [486, 230] on div "8" at bounding box center [492, 224] width 28 height 13
click at [44, 417] on div at bounding box center [49, 419] width 16 height 16
click at [49, 421] on div at bounding box center [49, 419] width 16 height 16
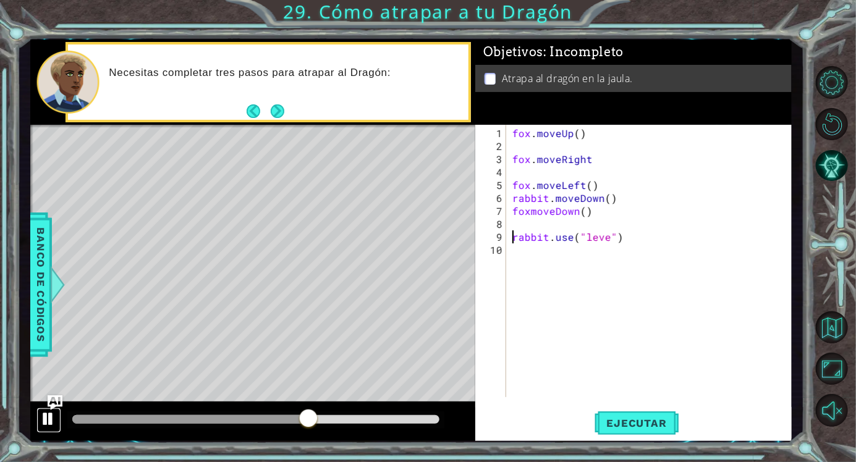
click at [49, 421] on div at bounding box center [49, 419] width 16 height 16
click at [528, 213] on div "[PERSON_NAME] . moveUp ( ) [PERSON_NAME] . moveRight [PERSON_NAME] . moveLeft (…" at bounding box center [652, 276] width 285 height 299
click at [609, 426] on span "Ejecutar" at bounding box center [637, 423] width 85 height 12
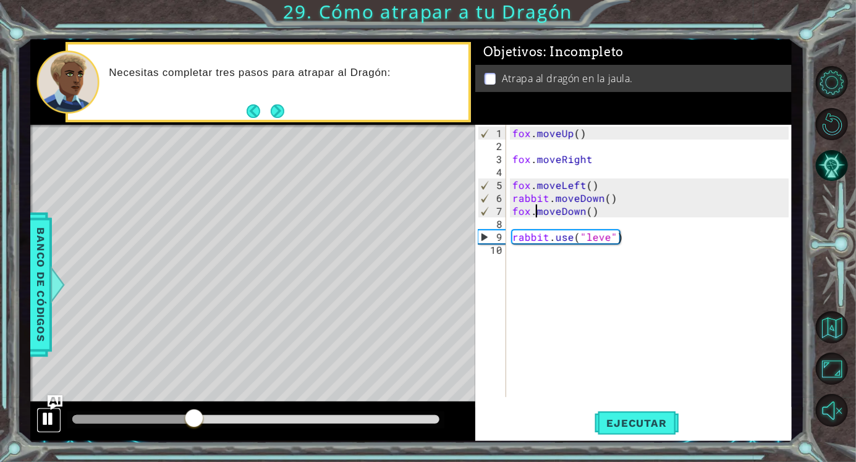
click at [44, 415] on div at bounding box center [49, 419] width 16 height 16
click at [278, 113] on button "Next" at bounding box center [278, 111] width 14 height 14
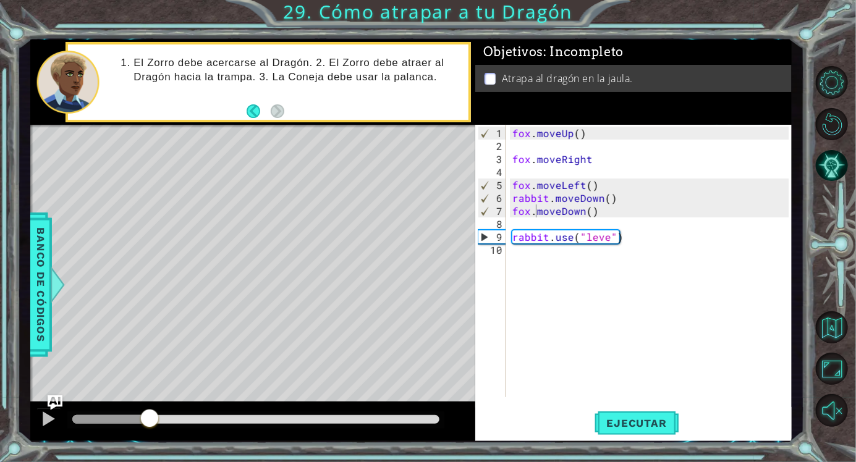
drag, startPoint x: 190, startPoint y: 420, endPoint x: 69, endPoint y: 422, distance: 121.8
click at [69, 422] on div at bounding box center [255, 420] width 377 height 17
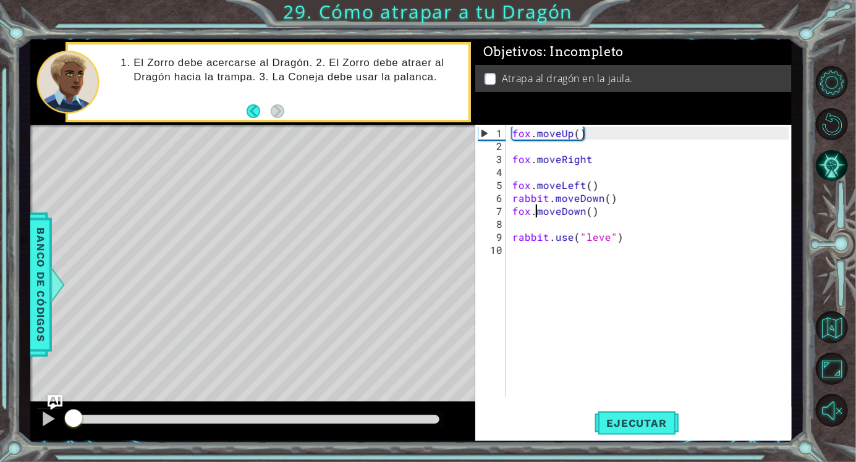
drag, startPoint x: 153, startPoint y: 416, endPoint x: 24, endPoint y: 422, distance: 128.7
click at [25, 422] on div "1 ההההההההההההההההההההההההההההההההההההההההההההההההההההההההההההההההההההההההההההה…" at bounding box center [410, 240] width 787 height 407
click at [581, 133] on div "fox . moveUp ( ) fox . moveRight fox . moveLeft ( ) rabbit . moveDown ( ) fox .…" at bounding box center [652, 276] width 285 height 299
click at [574, 132] on div "fox . moveUp ( ) fox . moveRight fox . moveLeft ( ) rabbit . moveDown ( ) fox .…" at bounding box center [652, 276] width 285 height 299
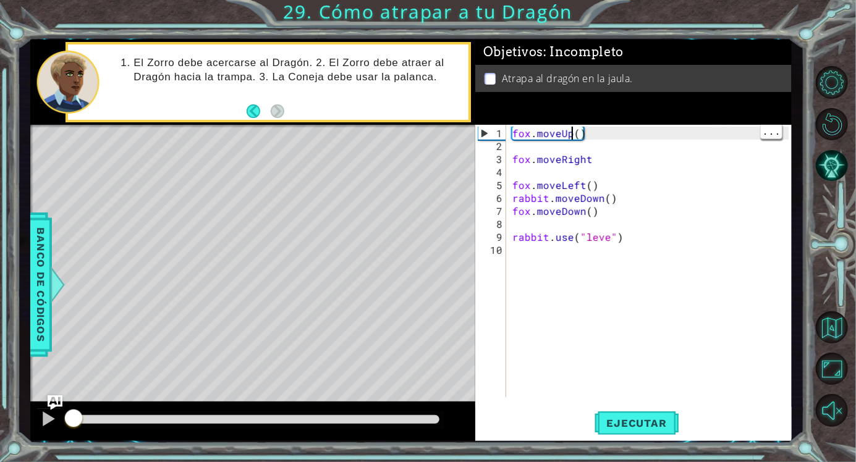
click at [578, 134] on div "fox . moveUp ( ) fox . moveRight fox . moveLeft ( ) rabbit . moveDown ( ) fox .…" at bounding box center [652, 276] width 285 height 299
type textarea "fox.moveUp(2)"
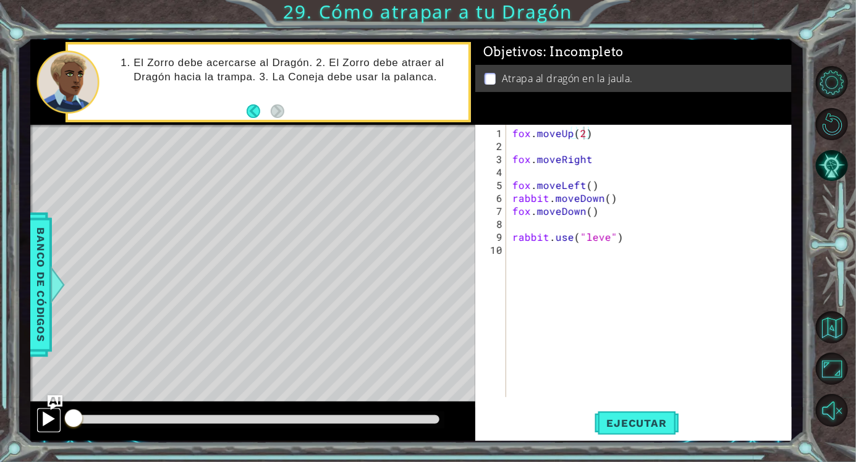
click at [48, 418] on div at bounding box center [49, 419] width 16 height 16
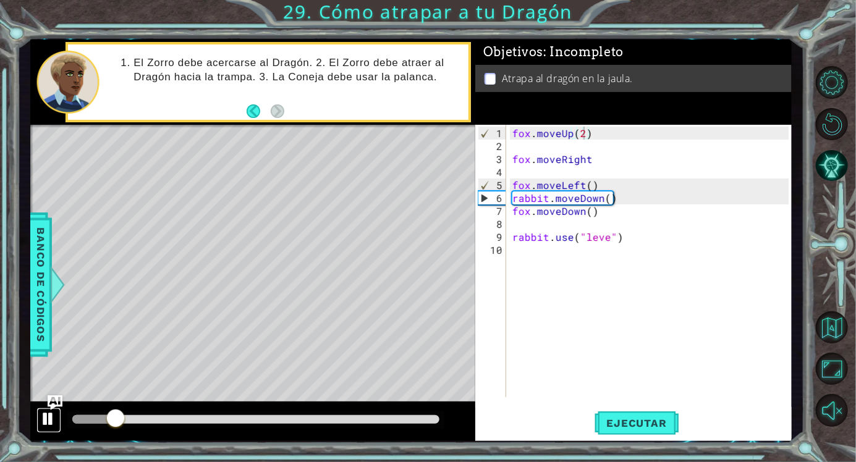
click at [42, 424] on div at bounding box center [49, 419] width 16 height 16
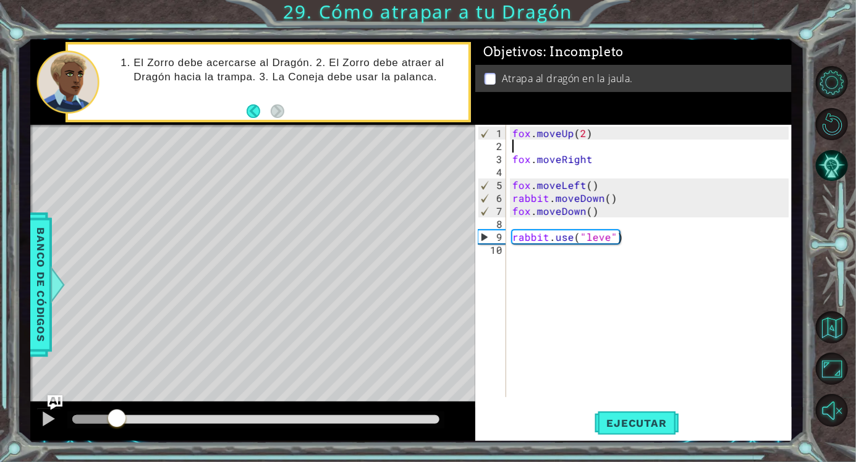
click at [572, 146] on div "[PERSON_NAME] . moveUp ( 2 ) [PERSON_NAME] . moveRight [PERSON_NAME] . moveLeft…" at bounding box center [652, 276] width 285 height 299
type textarea "fox.moveUp(2)"
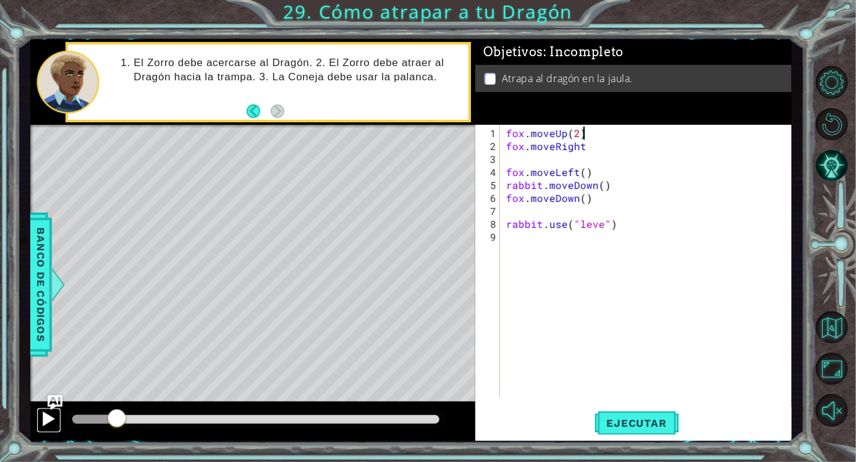
click at [47, 417] on div at bounding box center [49, 419] width 16 height 16
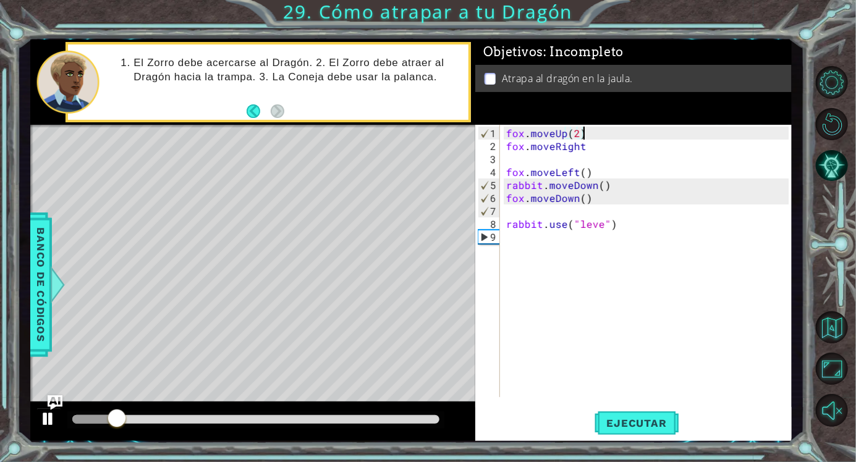
scroll to position [0, 4]
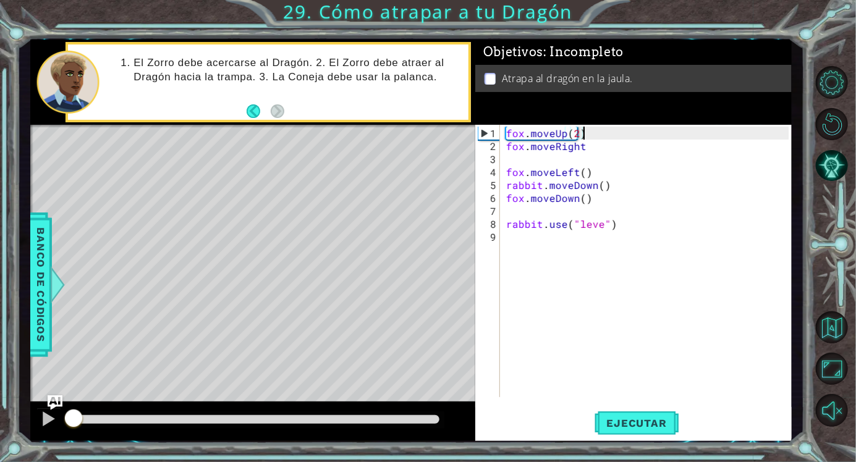
drag, startPoint x: 120, startPoint y: 420, endPoint x: 11, endPoint y: 412, distance: 109.1
click at [11, 412] on div "1 ההההההההההההההההההההההההההההההההההההההההההההההההההההההההההההההההההההההההההההה…" at bounding box center [428, 231] width 856 height 462
click at [49, 418] on div at bounding box center [49, 419] width 16 height 16
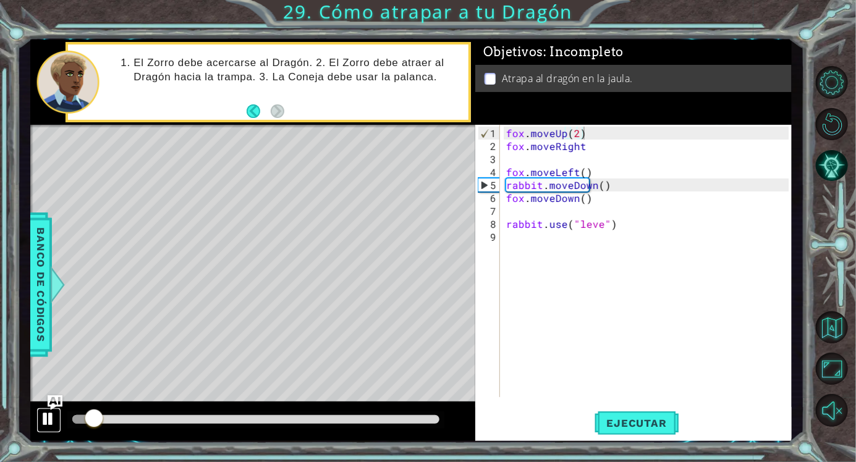
click at [49, 418] on div at bounding box center [49, 419] width 16 height 16
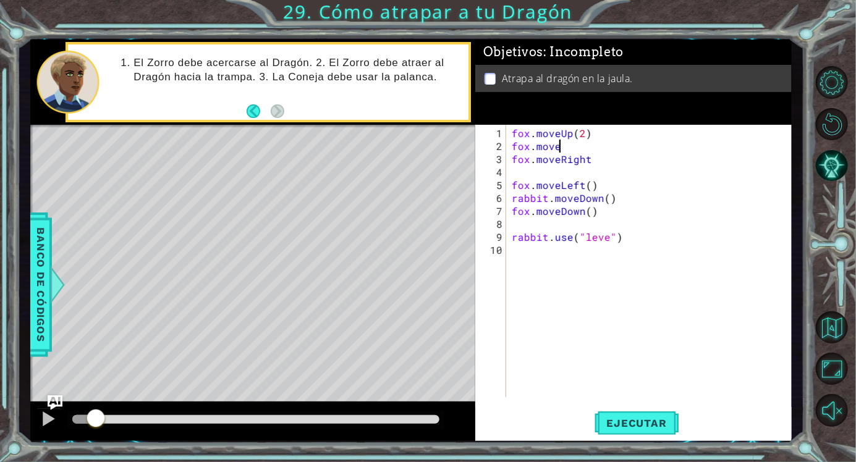
scroll to position [0, 2]
click at [646, 418] on span "Ejecutar" at bounding box center [637, 423] width 85 height 12
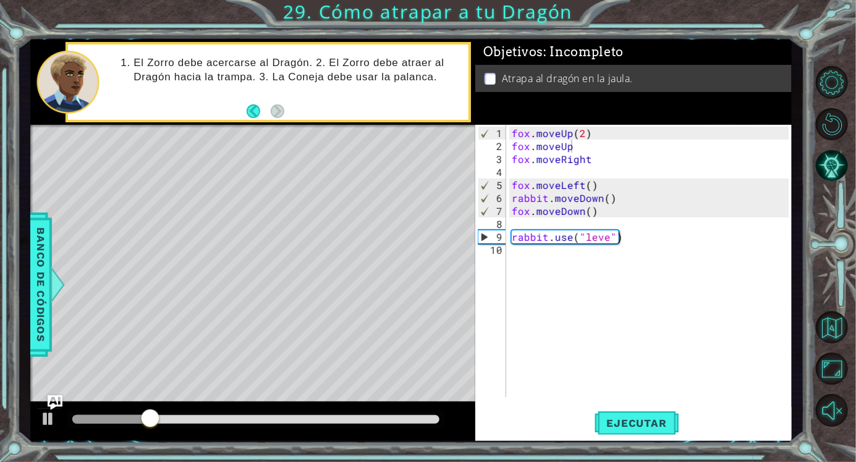
click at [11, 432] on div "1 ההההההההההההההההההההההההההההההההההההההההההההההההההההההההההההההההההההההההההההה…" at bounding box center [428, 231] width 856 height 462
click at [53, 418] on div at bounding box center [49, 419] width 16 height 16
click at [594, 160] on div "[PERSON_NAME] . moveUp ( 2 ) [PERSON_NAME] . moveUp [PERSON_NAME] . moveRight […" at bounding box center [652, 276] width 286 height 299
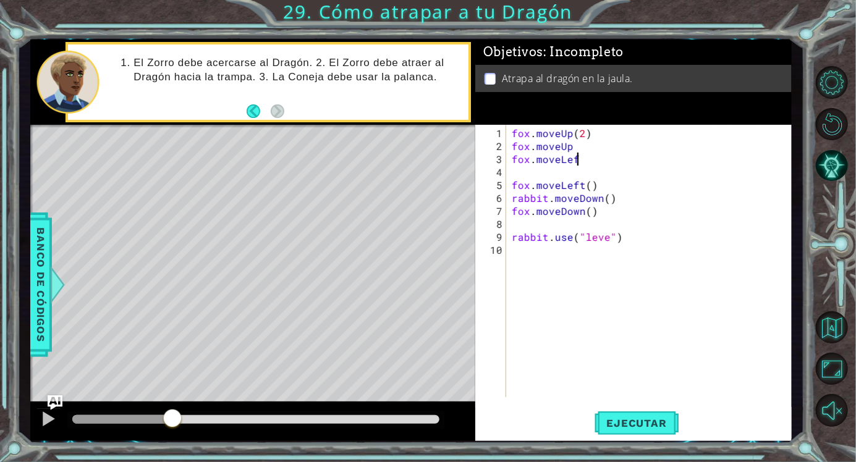
scroll to position [0, 4]
click at [582, 187] on div "[PERSON_NAME] . moveUp ( 2 ) [PERSON_NAME] . moveUp [PERSON_NAME] . moveLeft [P…" at bounding box center [652, 276] width 286 height 299
click at [582, 188] on div "[PERSON_NAME] . moveUp ( 2 ) [PERSON_NAME] . moveUp [PERSON_NAME] . moveLeft [P…" at bounding box center [652, 276] width 286 height 299
click at [544, 203] on div "[PERSON_NAME] . moveUp ( 2 ) [PERSON_NAME] . moveUp [PERSON_NAME] . moveLeft [P…" at bounding box center [652, 276] width 286 height 299
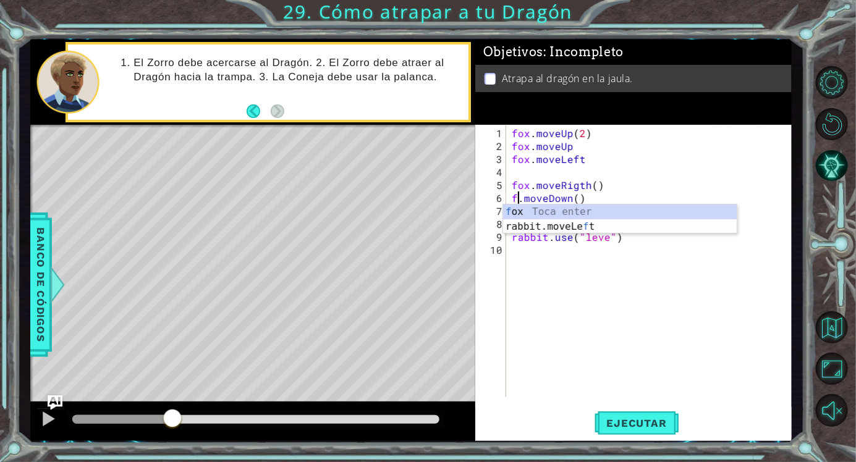
scroll to position [0, 0]
type textarea "fox.moveDown()"
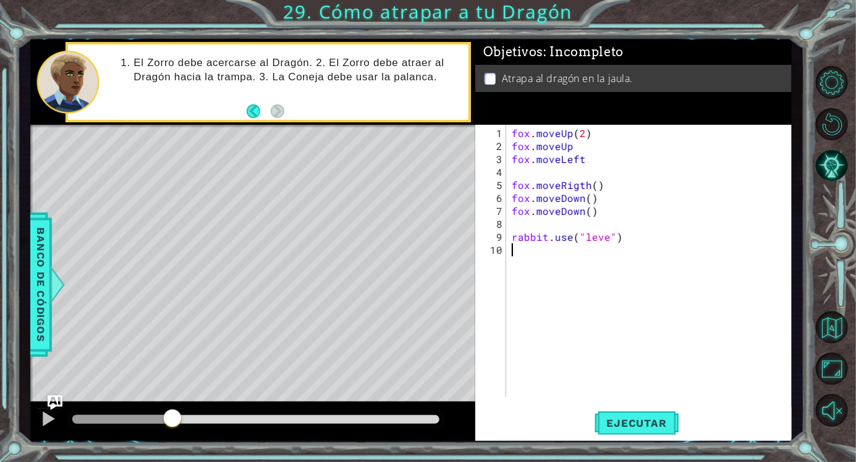
click at [590, 274] on div "[PERSON_NAME] . moveUp ( 2 ) [PERSON_NAME] . moveUp [PERSON_NAME] . moveLeft [P…" at bounding box center [652, 276] width 286 height 299
click at [44, 418] on div at bounding box center [49, 419] width 16 height 16
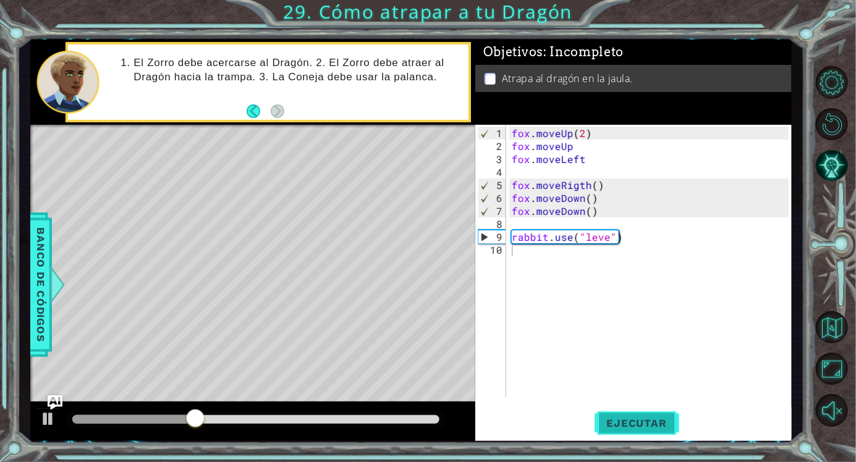
click at [656, 430] on button "Ejecutar" at bounding box center [637, 423] width 85 height 32
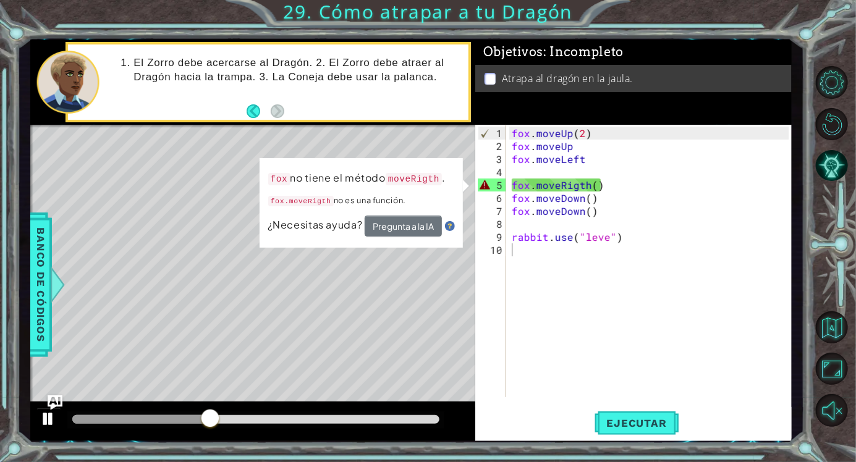
drag, startPoint x: 48, startPoint y: 409, endPoint x: 41, endPoint y: 425, distance: 17.4
click at [43, 424] on div at bounding box center [49, 419] width 16 height 16
click at [33, 307] on span "Banco de códigos" at bounding box center [41, 285] width 20 height 128
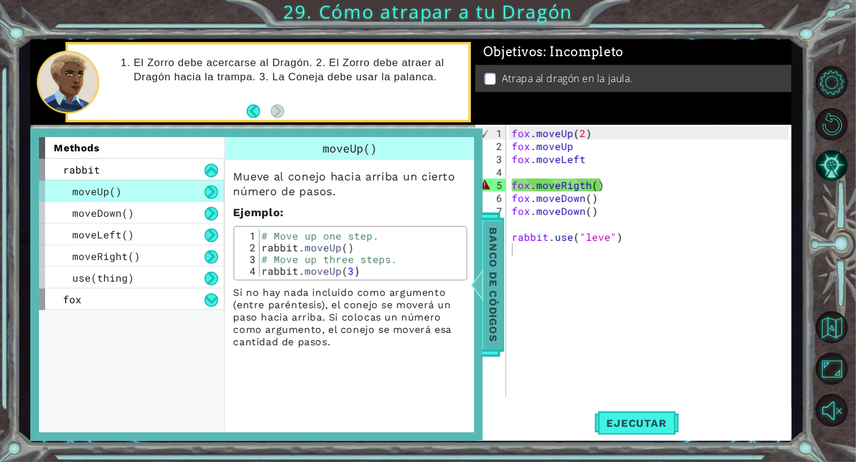
click at [496, 255] on span "Banco de códigos" at bounding box center [493, 285] width 20 height 128
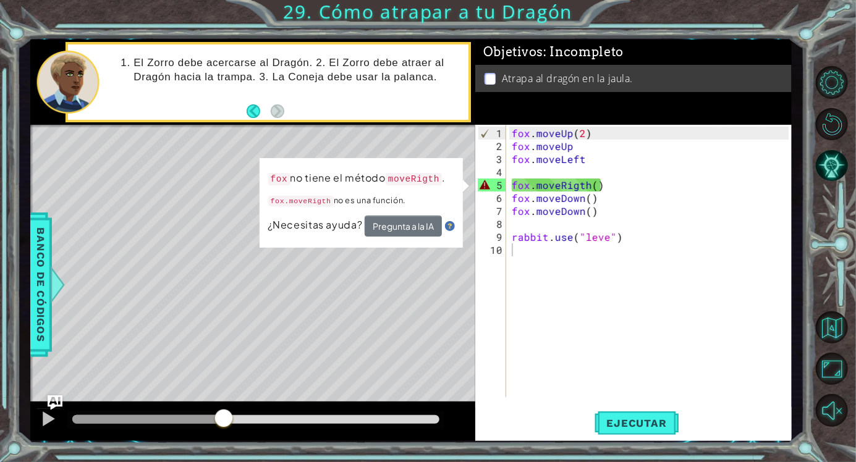
scroll to position [0, 4]
click at [583, 185] on div "[PERSON_NAME] . moveUp ( 2 ) [PERSON_NAME] . moveUp [PERSON_NAME] . moveLeft [P…" at bounding box center [652, 276] width 286 height 299
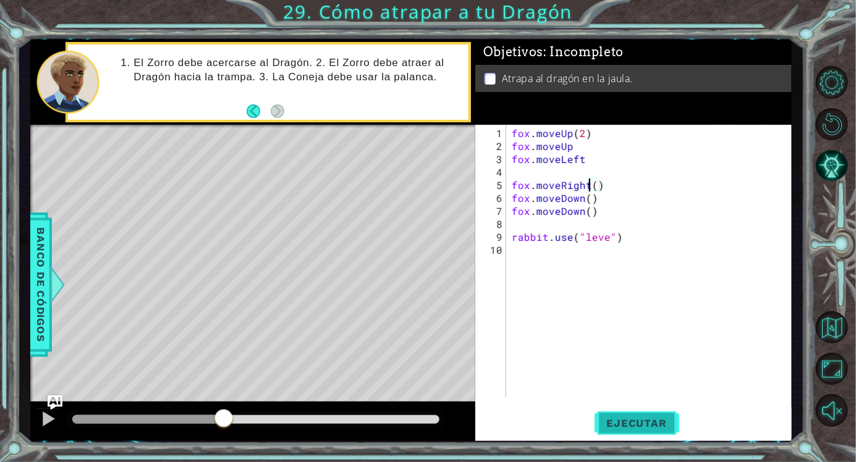
type textarea "fox.moveRight()"
click at [667, 420] on span "Ejecutar" at bounding box center [637, 423] width 85 height 12
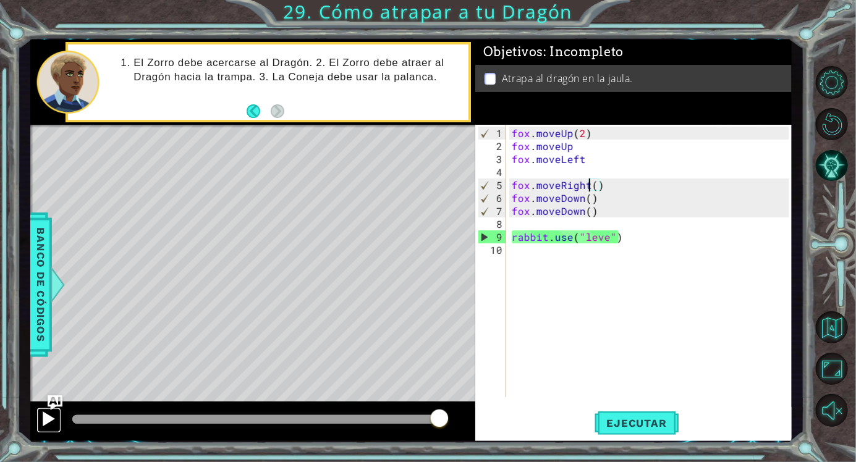
click at [51, 416] on div at bounding box center [49, 419] width 16 height 16
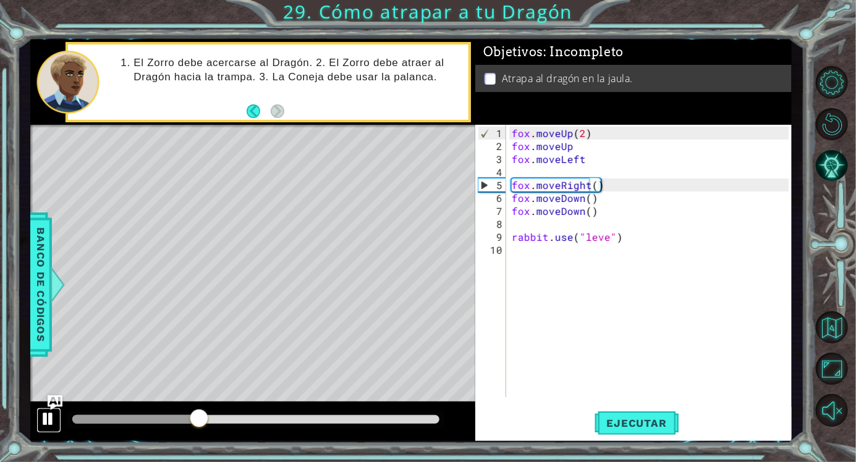
click at [47, 418] on div at bounding box center [49, 419] width 16 height 16
click at [609, 189] on div "[PERSON_NAME] . moveUp ( 2 ) [PERSON_NAME] . moveUp [PERSON_NAME] . moveLeft [P…" at bounding box center [652, 276] width 286 height 299
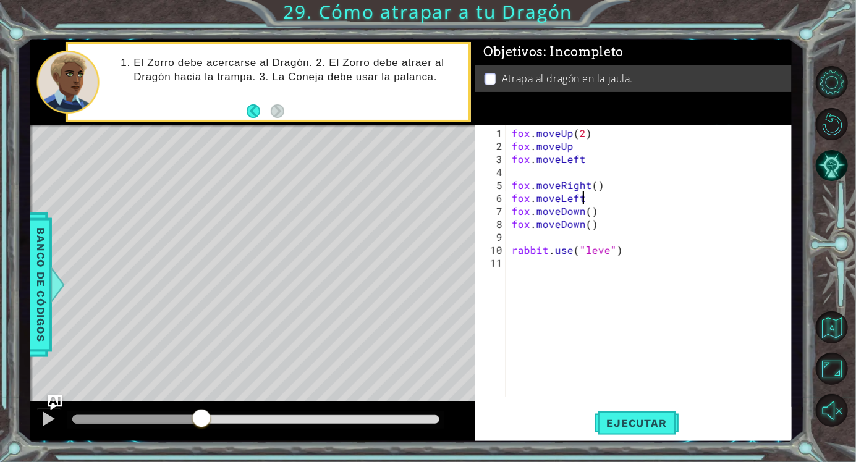
scroll to position [0, 4]
click at [623, 420] on span "Ejecutar" at bounding box center [637, 423] width 85 height 12
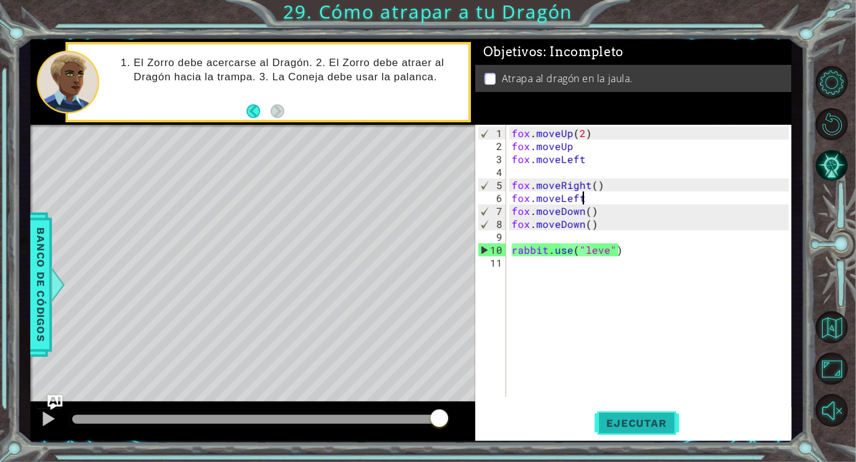
click at [648, 421] on span "Ejecutar" at bounding box center [637, 423] width 85 height 12
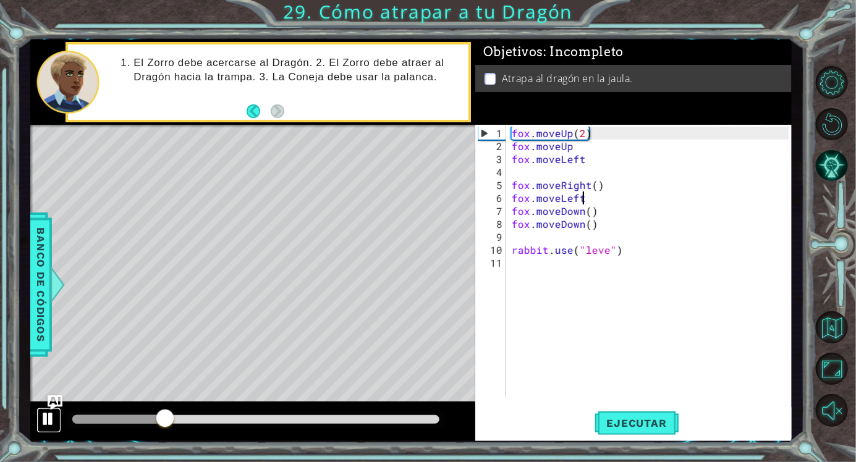
click at [48, 420] on div at bounding box center [49, 419] width 16 height 16
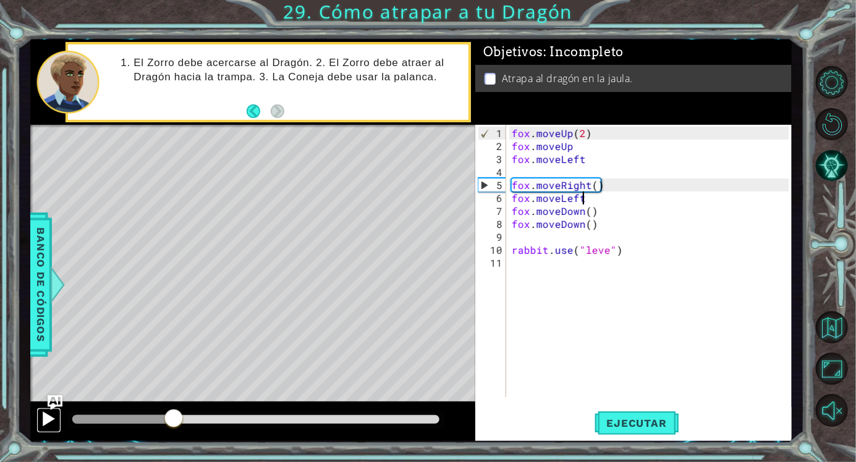
click at [48, 420] on div at bounding box center [49, 419] width 16 height 16
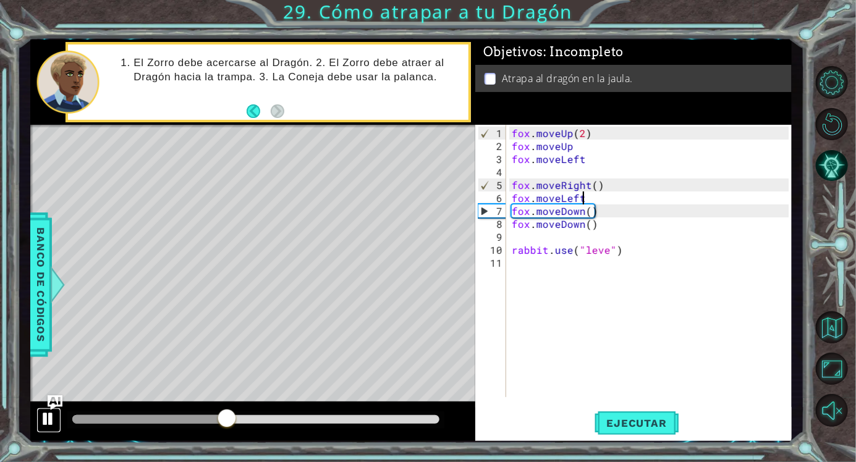
click at [48, 420] on div at bounding box center [49, 419] width 16 height 16
click at [209, 417] on div at bounding box center [151, 419] width 159 height 9
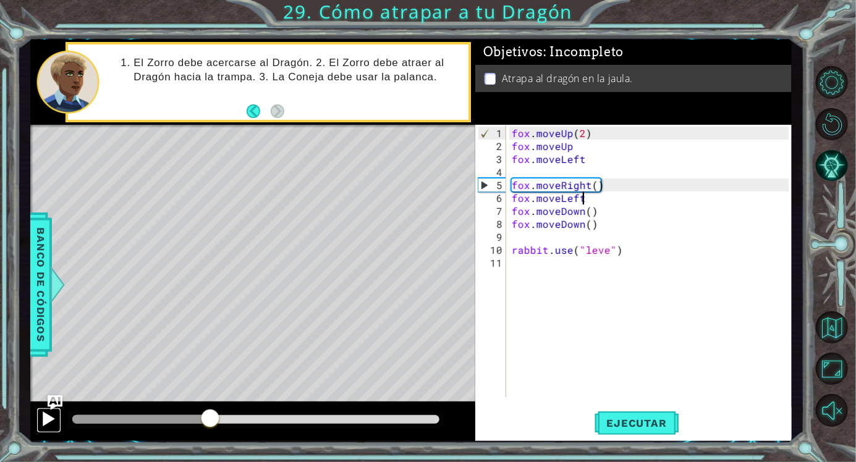
click at [43, 423] on div at bounding box center [49, 419] width 16 height 16
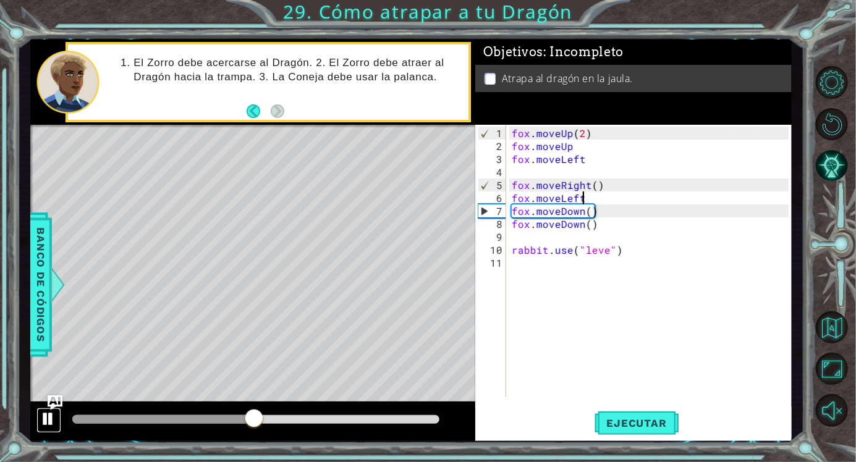
click at [43, 423] on div at bounding box center [49, 419] width 16 height 16
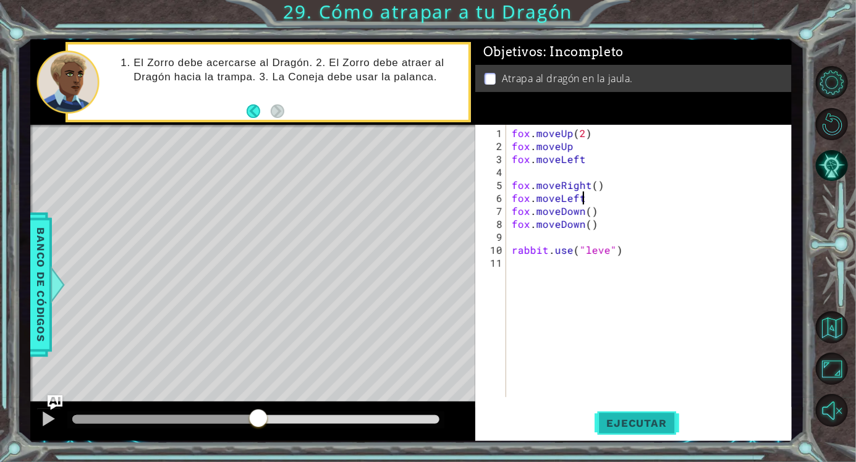
click at [650, 420] on span "Ejecutar" at bounding box center [637, 423] width 85 height 12
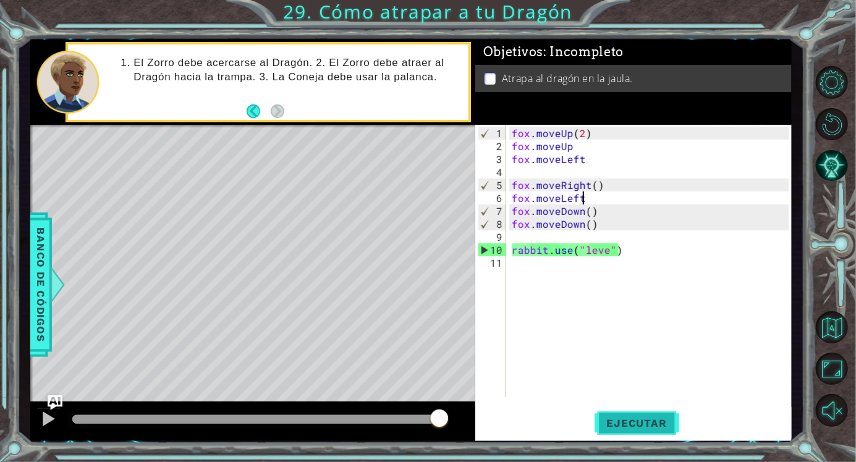
click at [651, 430] on span "Ejecutar" at bounding box center [637, 423] width 85 height 12
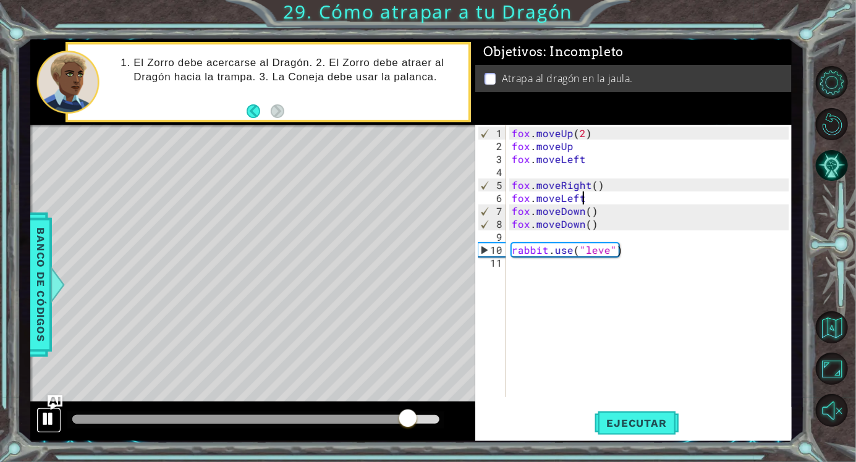
click at [48, 412] on div at bounding box center [49, 419] width 16 height 16
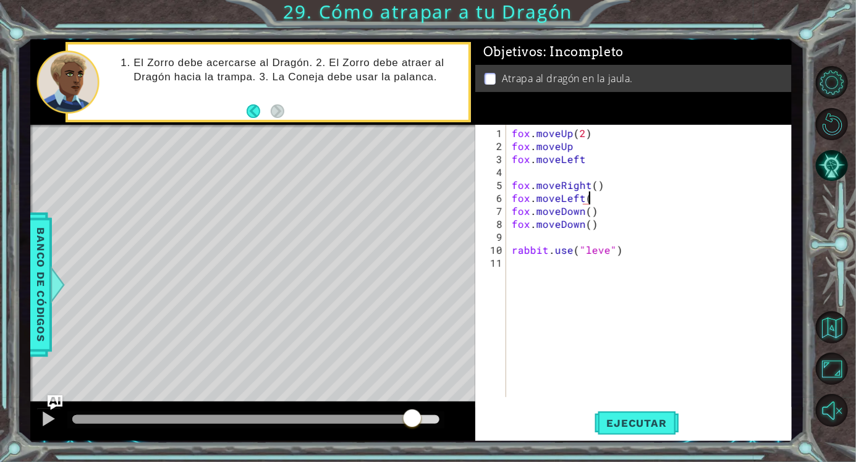
scroll to position [0, 4]
click at [663, 420] on span "Ejecutar" at bounding box center [637, 423] width 85 height 12
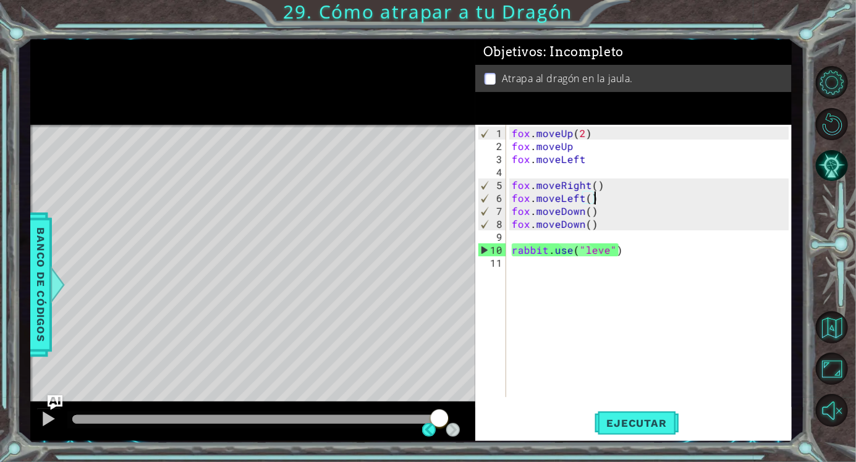
scroll to position [0, 0]
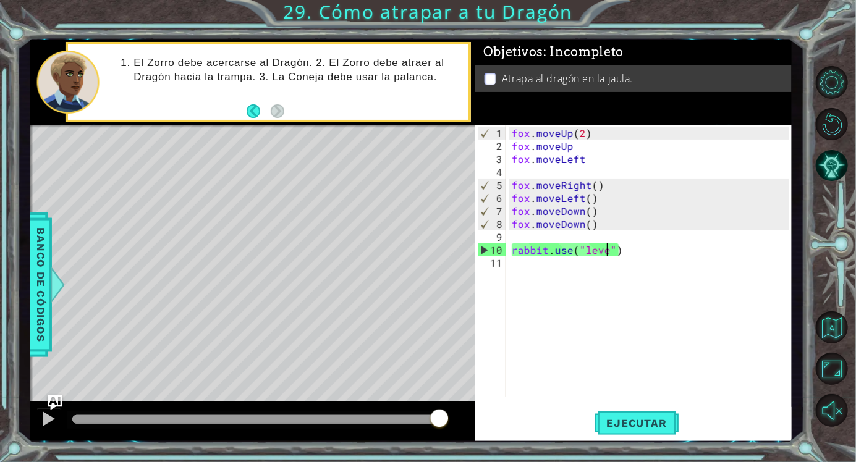
click at [607, 253] on div "[PERSON_NAME] . moveUp ( 2 ) [PERSON_NAME] . moveUp [PERSON_NAME] . moveLeft [P…" at bounding box center [652, 276] width 286 height 299
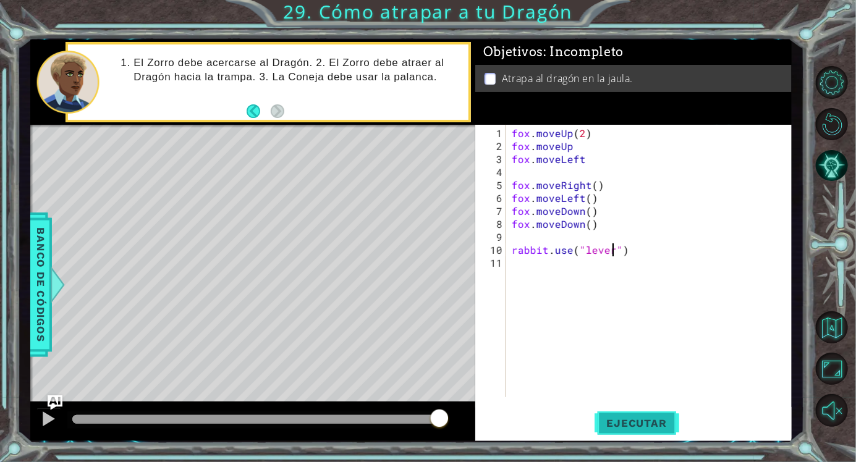
type textarea "rabbit.use("lever")"
click at [669, 416] on button "Ejecutar" at bounding box center [637, 423] width 85 height 32
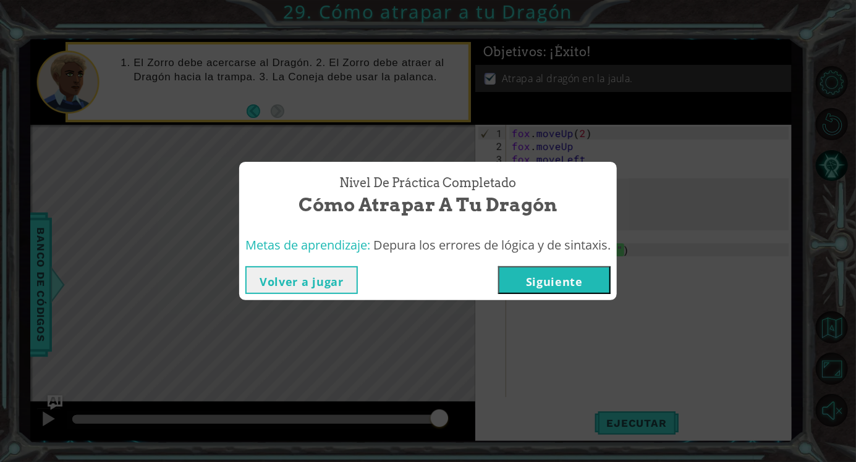
click at [594, 271] on button "Siguiente" at bounding box center [554, 280] width 112 height 28
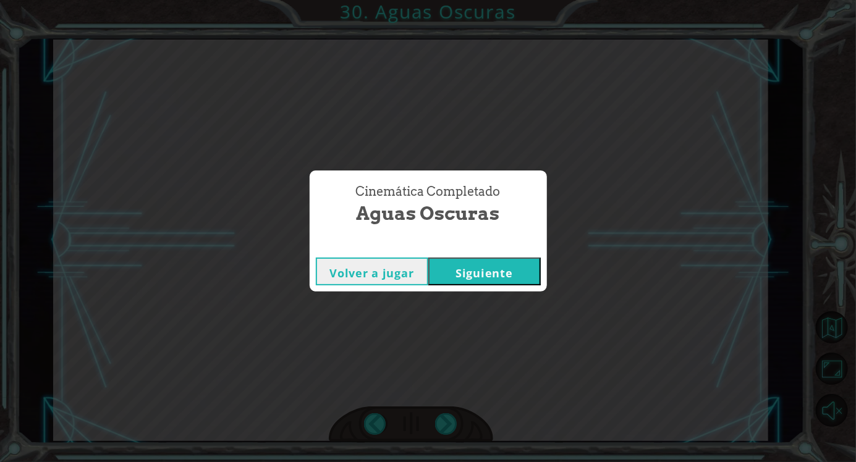
click at [506, 277] on button "Siguiente" at bounding box center [484, 272] width 112 height 28
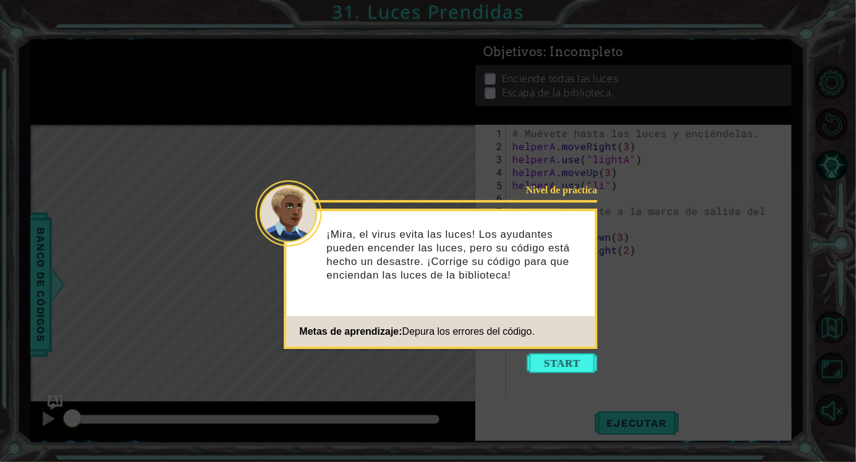
scroll to position [24, 0]
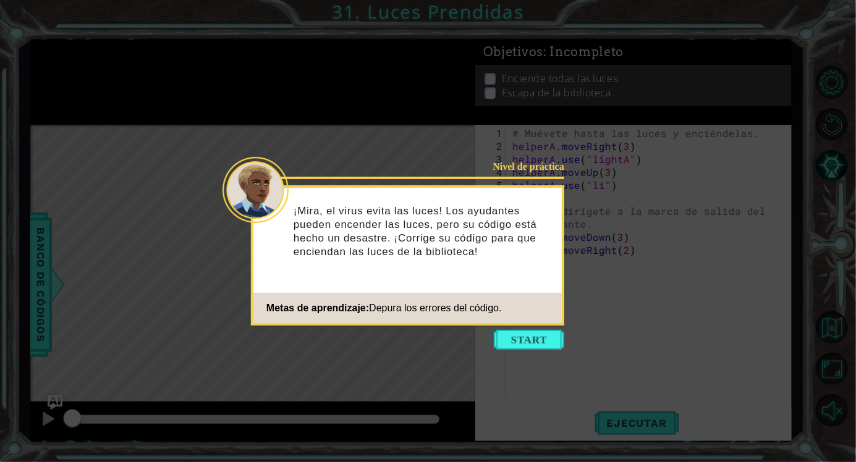
click at [549, 305] on icon at bounding box center [428, 231] width 856 height 462
click at [531, 330] on button "Start" at bounding box center [529, 340] width 70 height 20
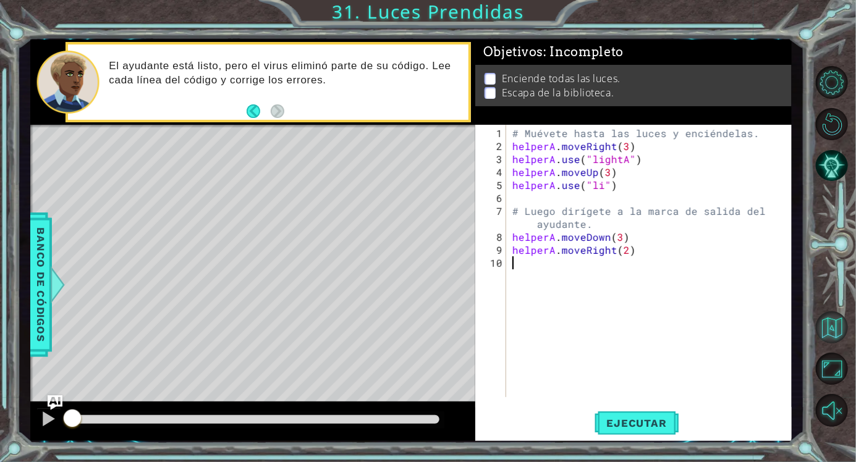
click at [829, 344] on button "Volver al mapa" at bounding box center [832, 327] width 32 height 32
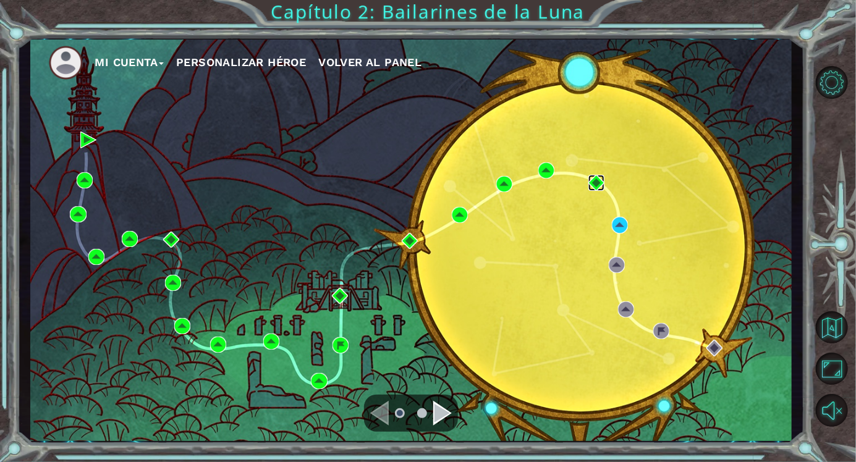
click at [590, 175] on img at bounding box center [596, 183] width 16 height 16
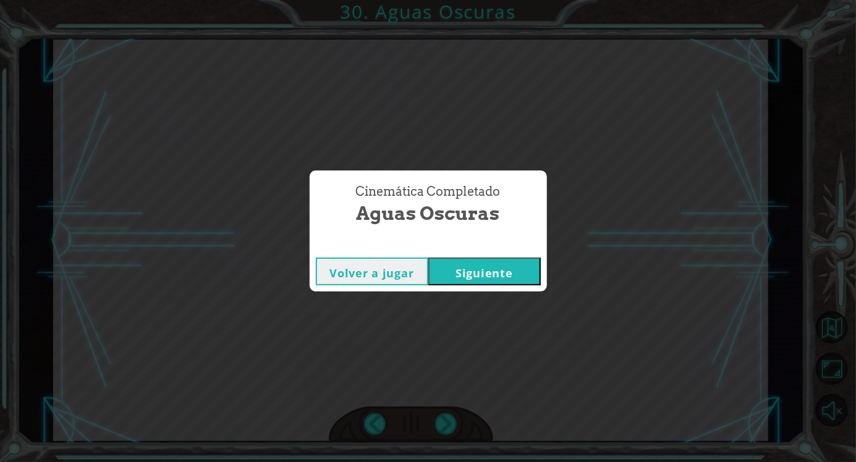
click at [478, 275] on button "Siguiente" at bounding box center [484, 272] width 112 height 28
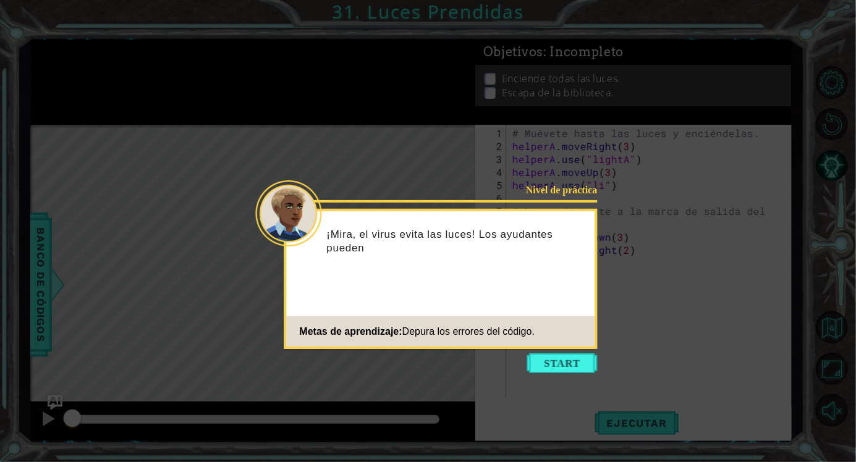
click at [574, 346] on footer "Metas de aprendizaje: Depura los errores del código." at bounding box center [441, 331] width 308 height 30
click at [562, 358] on button "Start" at bounding box center [562, 364] width 70 height 20
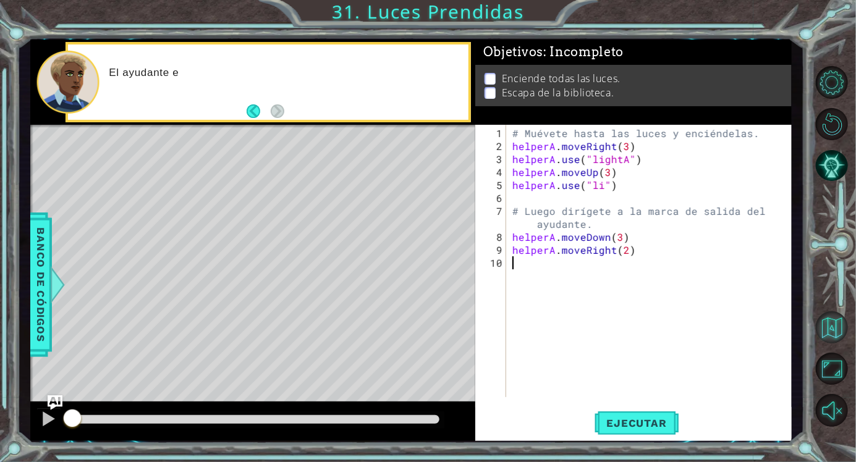
click at [826, 344] on button "Volver al mapa" at bounding box center [832, 327] width 32 height 32
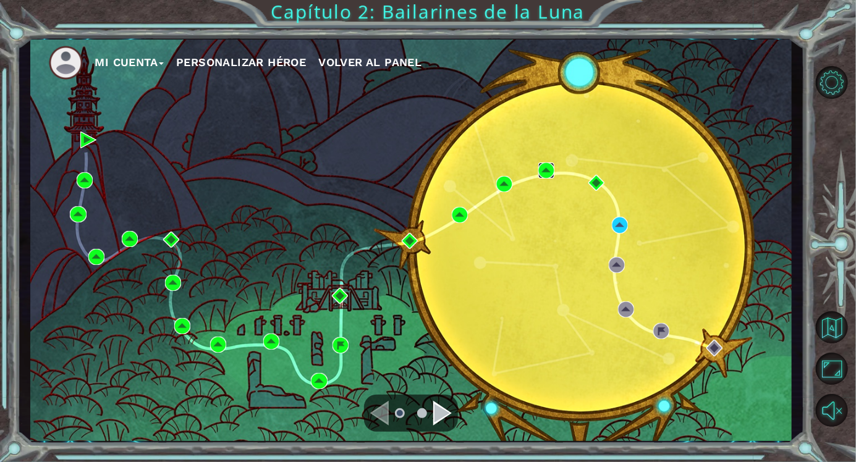
click at [549, 175] on img at bounding box center [546, 171] width 16 height 16
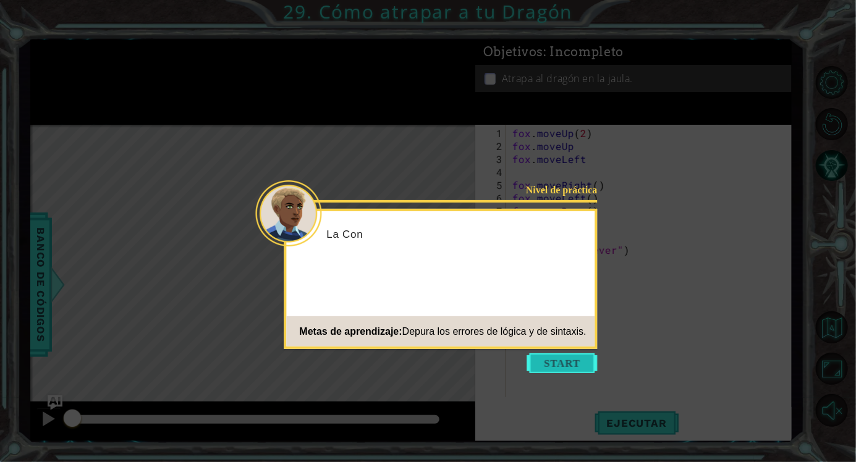
click at [564, 361] on button "Start" at bounding box center [562, 364] width 70 height 20
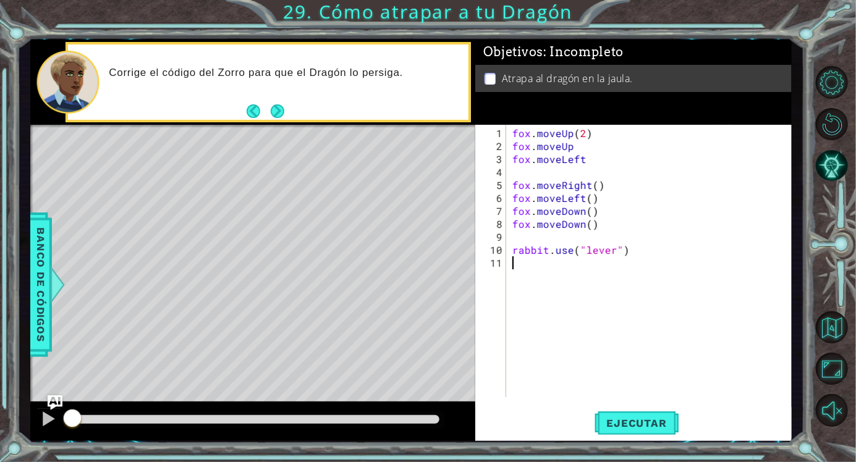
click at [724, 321] on div "[PERSON_NAME] . moveUp ( 2 ) [PERSON_NAME] . moveUp [PERSON_NAME] . moveLeft [P…" at bounding box center [652, 276] width 285 height 299
click at [653, 425] on span "Ejecutar" at bounding box center [637, 423] width 85 height 12
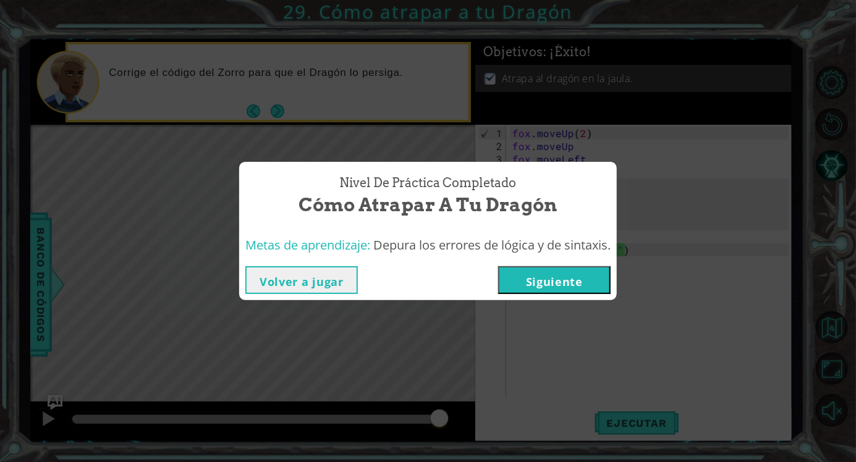
click at [325, 288] on button "Volver a jugar" at bounding box center [301, 280] width 112 height 28
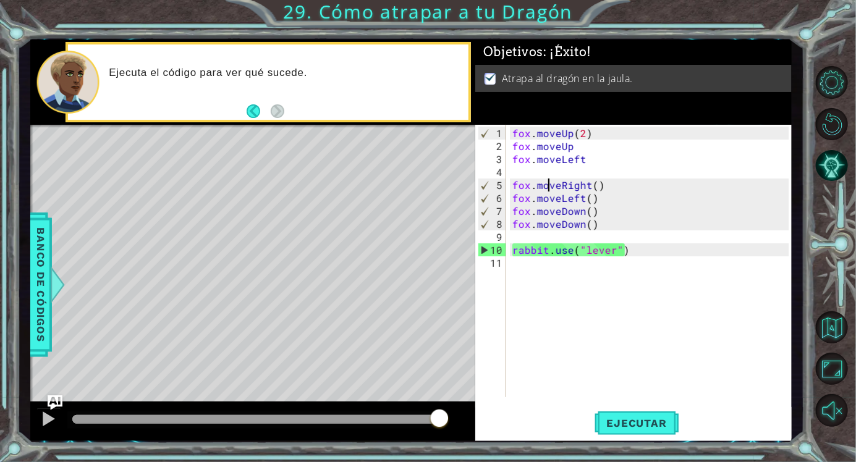
click at [551, 180] on div "[PERSON_NAME] . moveUp ( 2 ) [PERSON_NAME] . moveUp [PERSON_NAME] . moveLeft [P…" at bounding box center [652, 276] width 285 height 299
type textarea "fox.moveRight()"
click at [551, 175] on div "[PERSON_NAME] . moveUp ( 2 ) [PERSON_NAME] . moveUp [PERSON_NAME] . moveLeft [P…" at bounding box center [652, 276] width 285 height 299
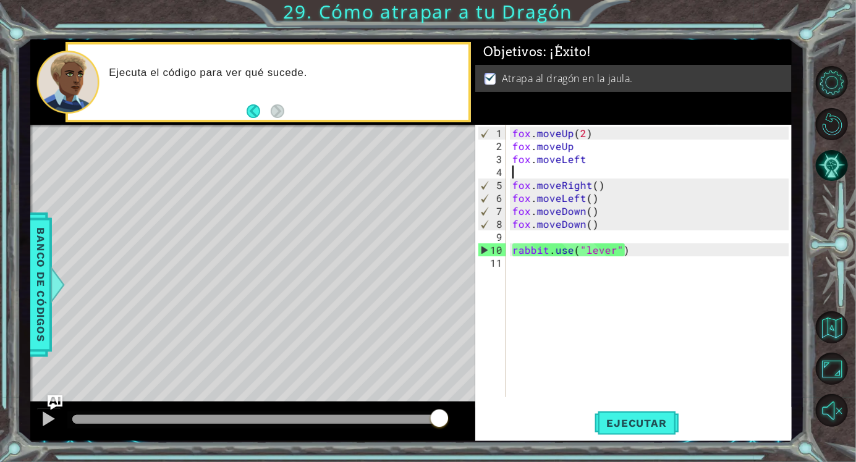
type textarea "fox.moveLeft"
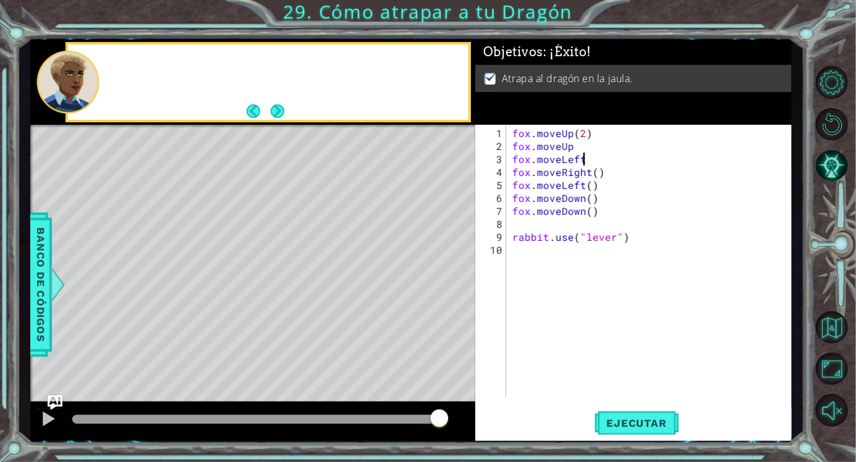
scroll to position [0, 4]
click at [549, 224] on div "[PERSON_NAME] . moveUp ( 2 ) [PERSON_NAME] . moveUp [PERSON_NAME] . moveLeft [P…" at bounding box center [652, 276] width 285 height 299
type textarea "fox.moveDown()"
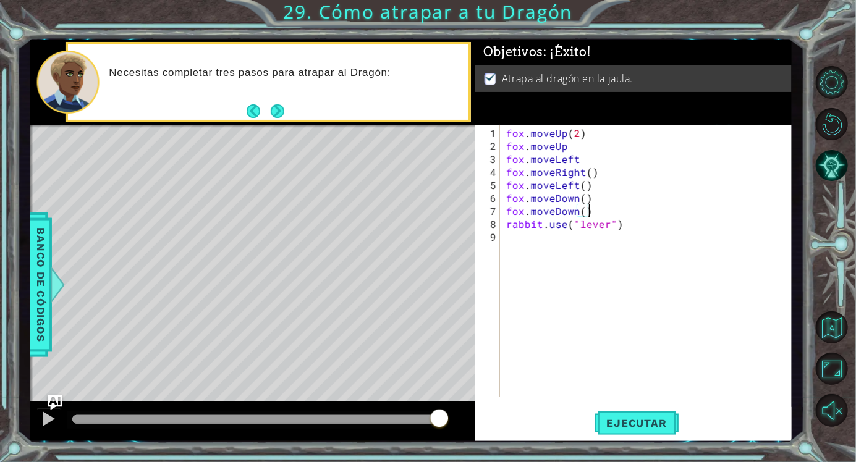
click at [533, 237] on div "[PERSON_NAME] . moveUp ( 2 ) [PERSON_NAME] . moveUp [PERSON_NAME] . moveLeft [P…" at bounding box center [649, 276] width 291 height 299
type textarea "rabbit.use("lever")"
click at [835, 344] on button "Volver al mapa" at bounding box center [832, 327] width 32 height 32
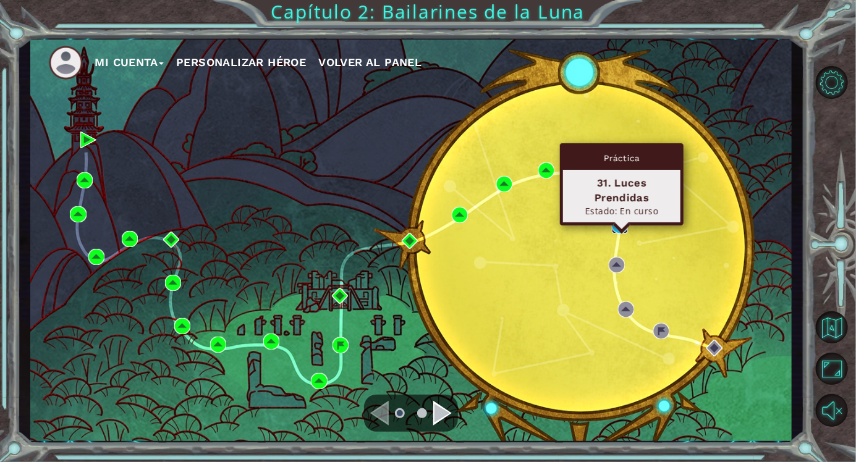
click at [621, 226] on img at bounding box center [620, 225] width 16 height 16
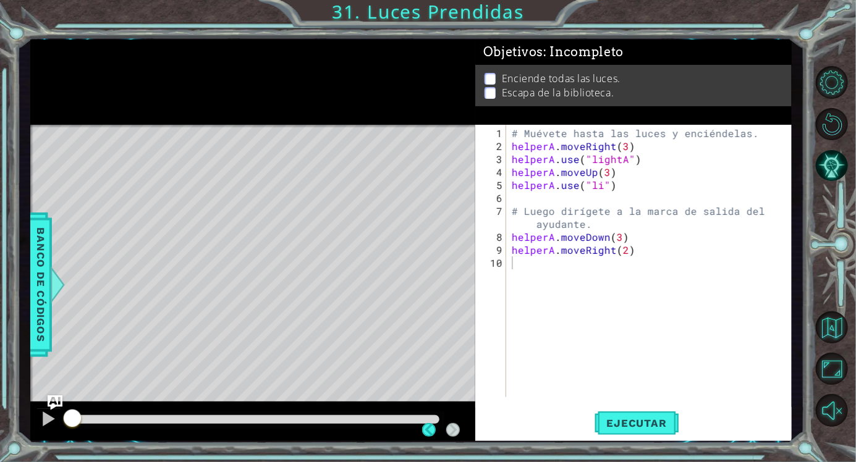
scroll to position [12, 0]
